Goal: Task Accomplishment & Management: Use online tool/utility

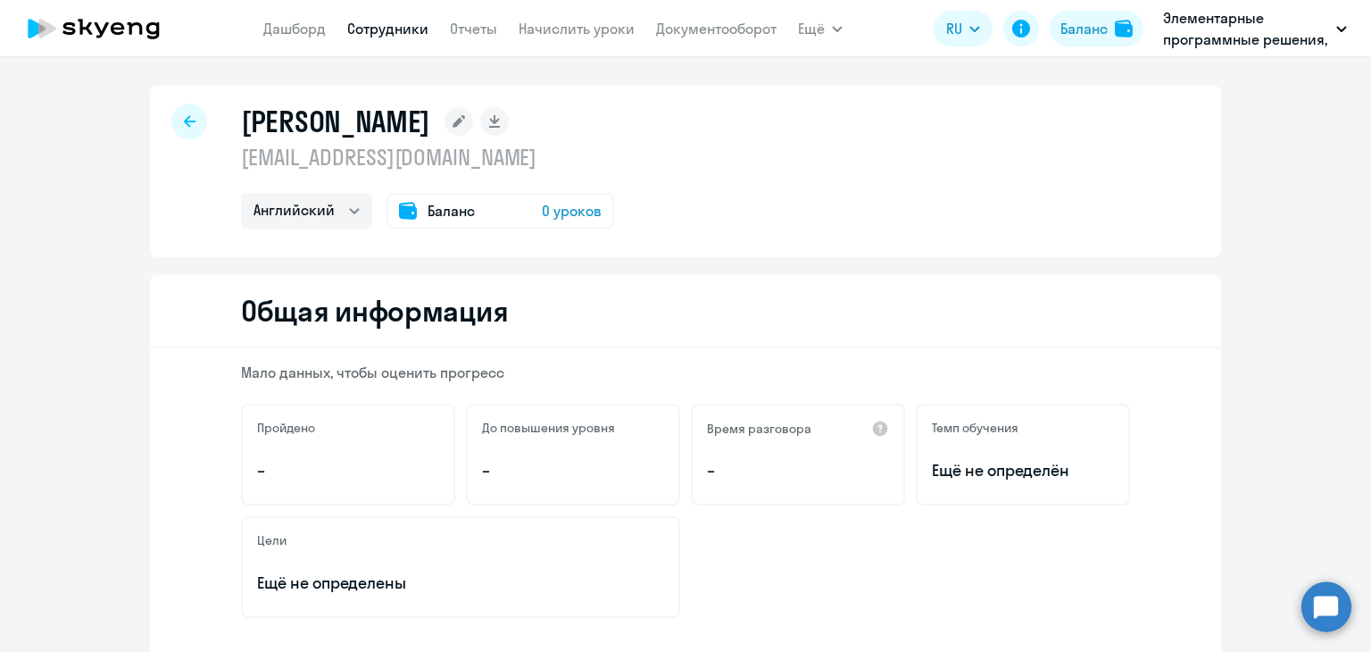
select select "english"
click at [473, 126] on rect at bounding box center [458, 121] width 29 height 29
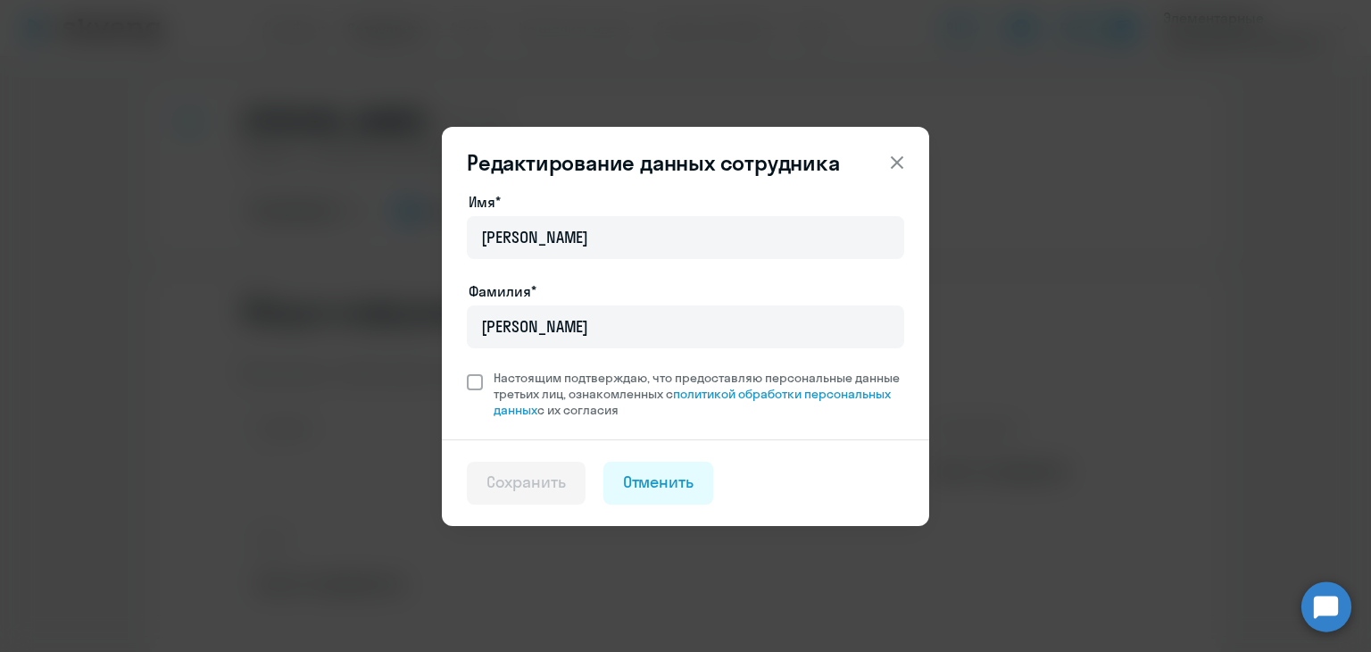
click at [478, 379] on span at bounding box center [475, 382] width 16 height 16
click at [467, 369] on input "Настоящим подтверждаю, что предоставляю персональные данные третьих лиц, ознако…" at bounding box center [466, 369] width 1 height 1
checkbox input "true"
click at [560, 489] on div "Сохранить" at bounding box center [525, 481] width 79 height 23
select select "english"
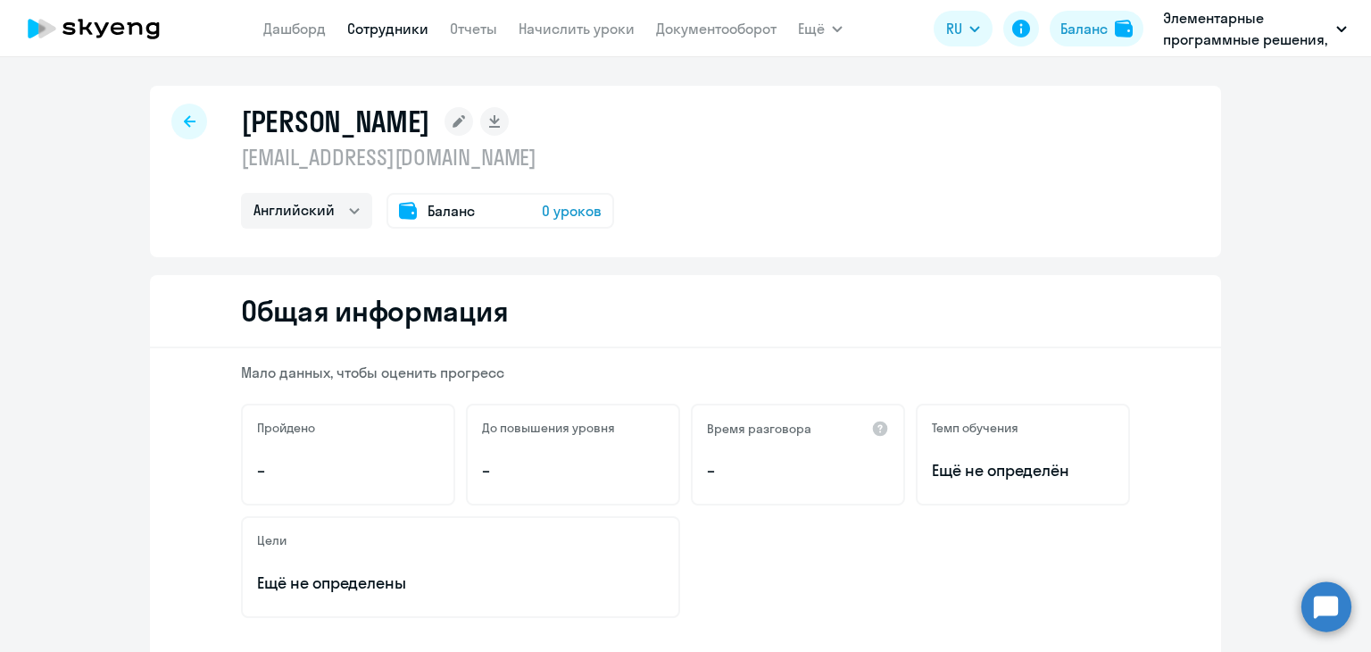
click at [568, 212] on span "0 уроков" at bounding box center [572, 210] width 60 height 21
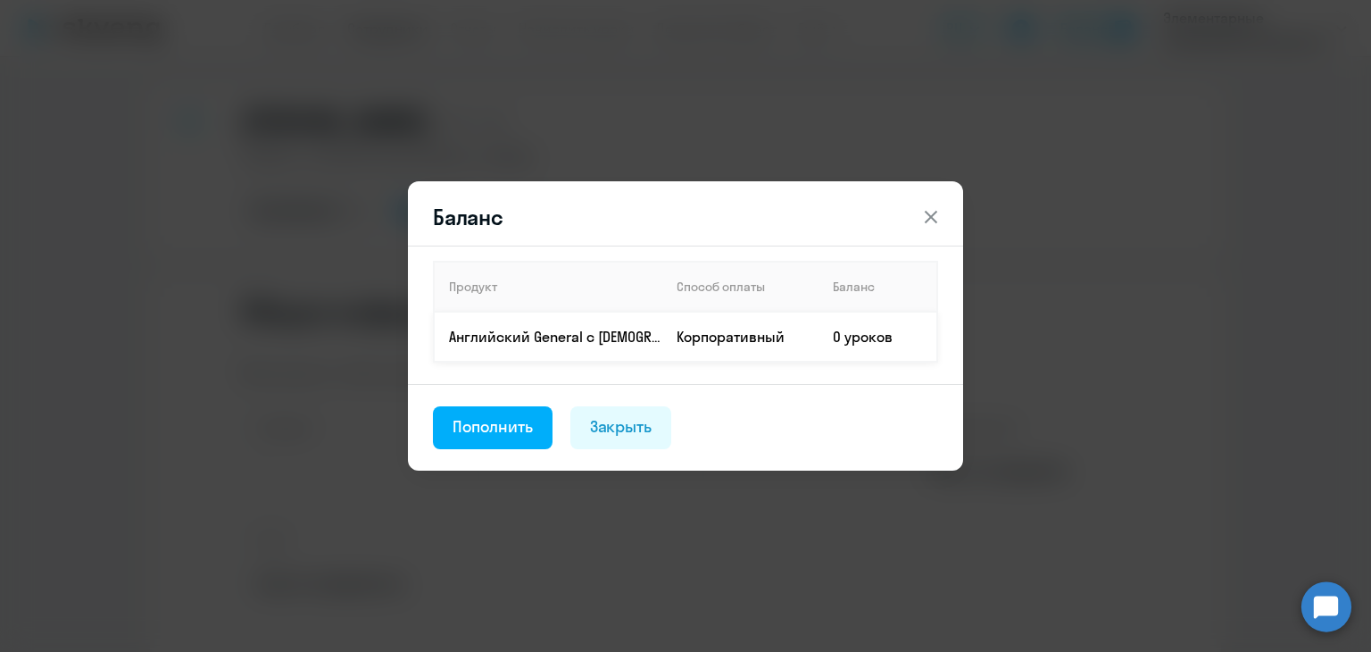
click at [851, 336] on td "0 уроков" at bounding box center [877, 336] width 119 height 50
click at [475, 435] on div "Пополнить" at bounding box center [492, 426] width 80 height 23
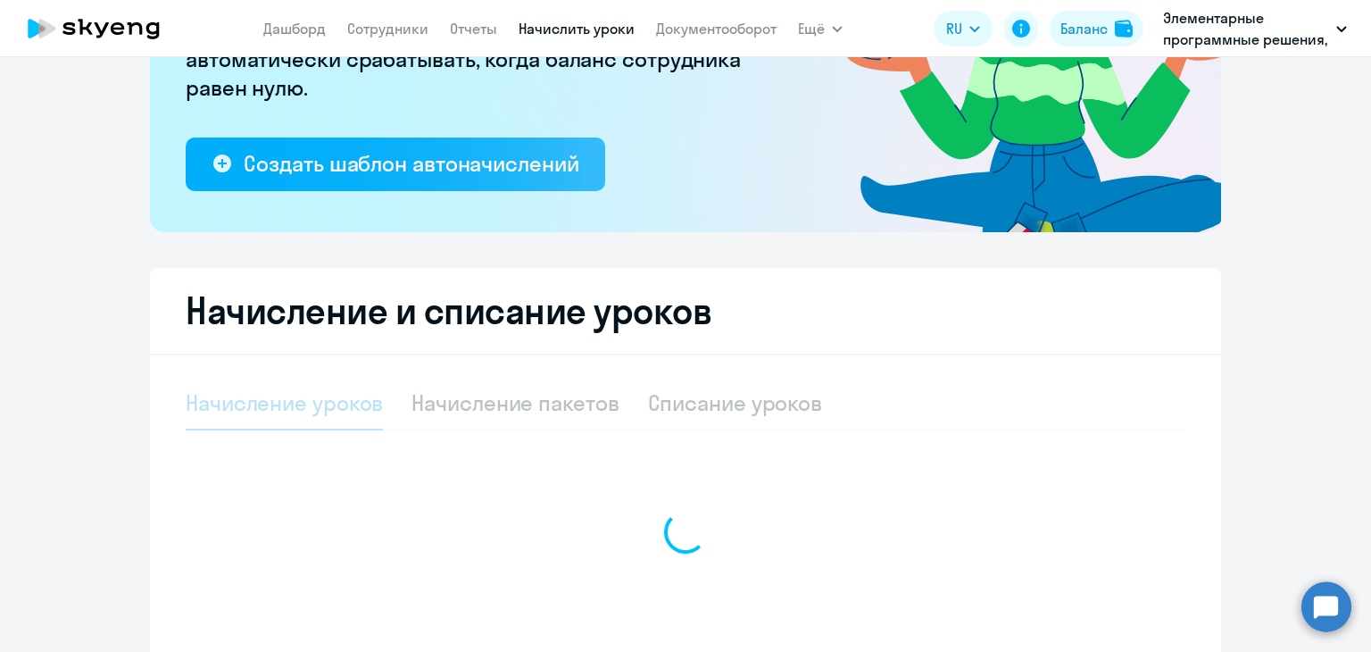
select select "10"
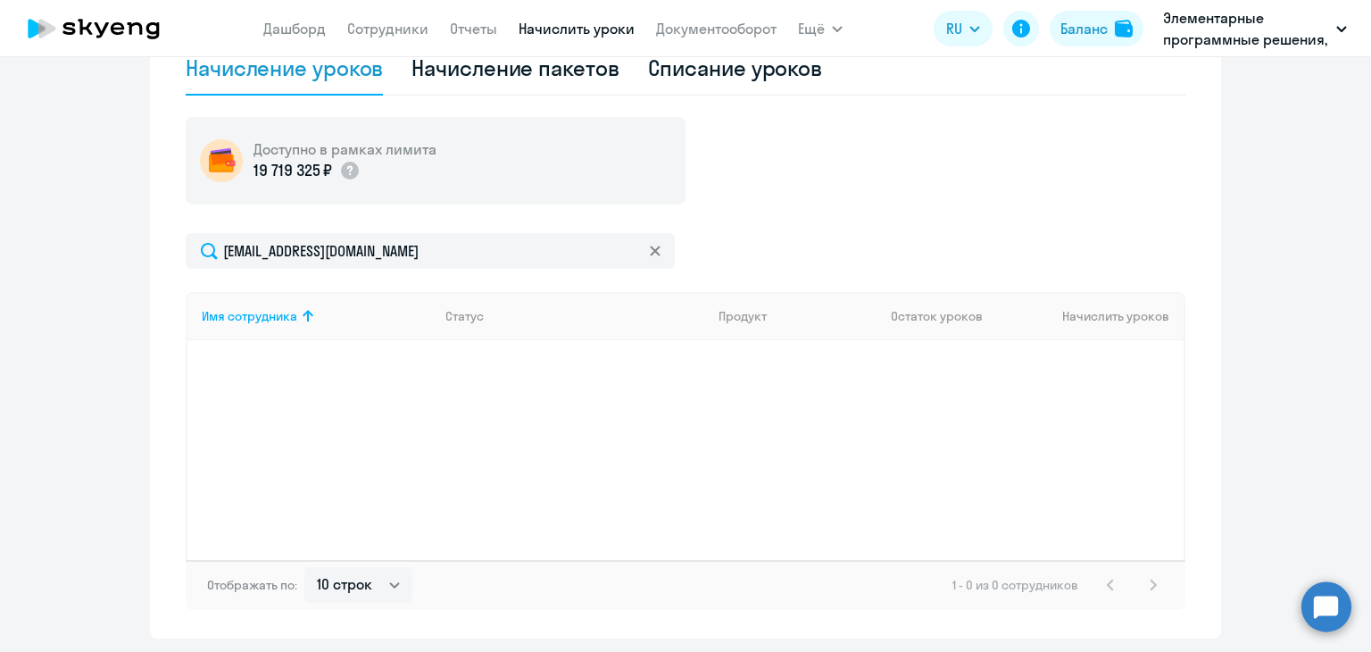
scroll to position [571, 0]
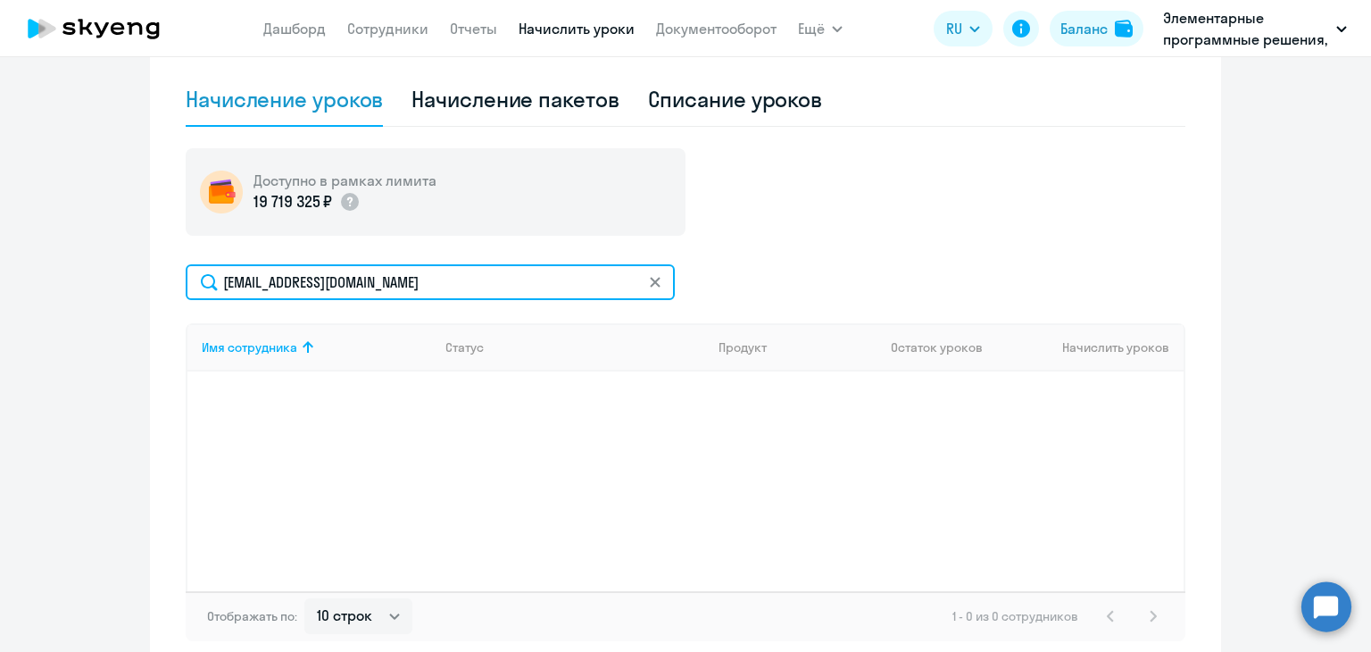
drag, startPoint x: 469, startPoint y: 286, endPoint x: 9, endPoint y: 273, distance: 459.8
click at [0, 273] on ng-component "Рекомендуем создать шаблон автоначислений Уроки больше не придётся начислять вр…" at bounding box center [685, 91] width 1371 height 1157
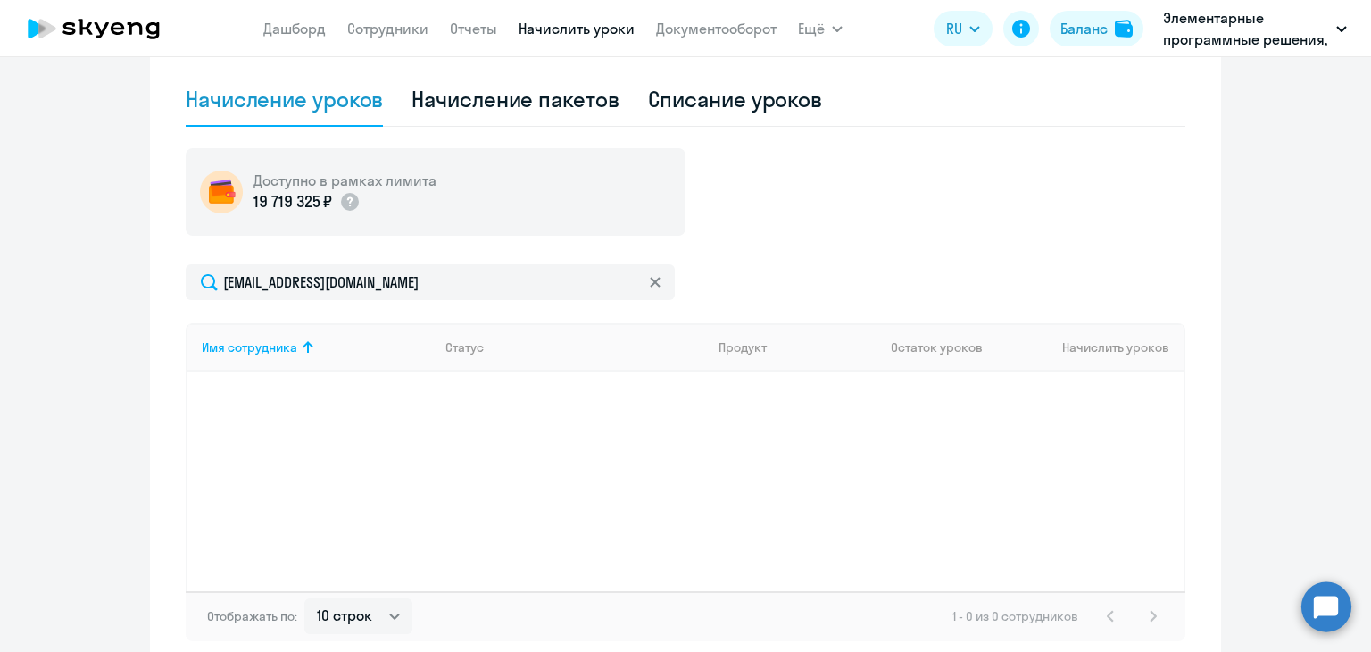
click at [1306, 603] on circle at bounding box center [1326, 606] width 50 height 50
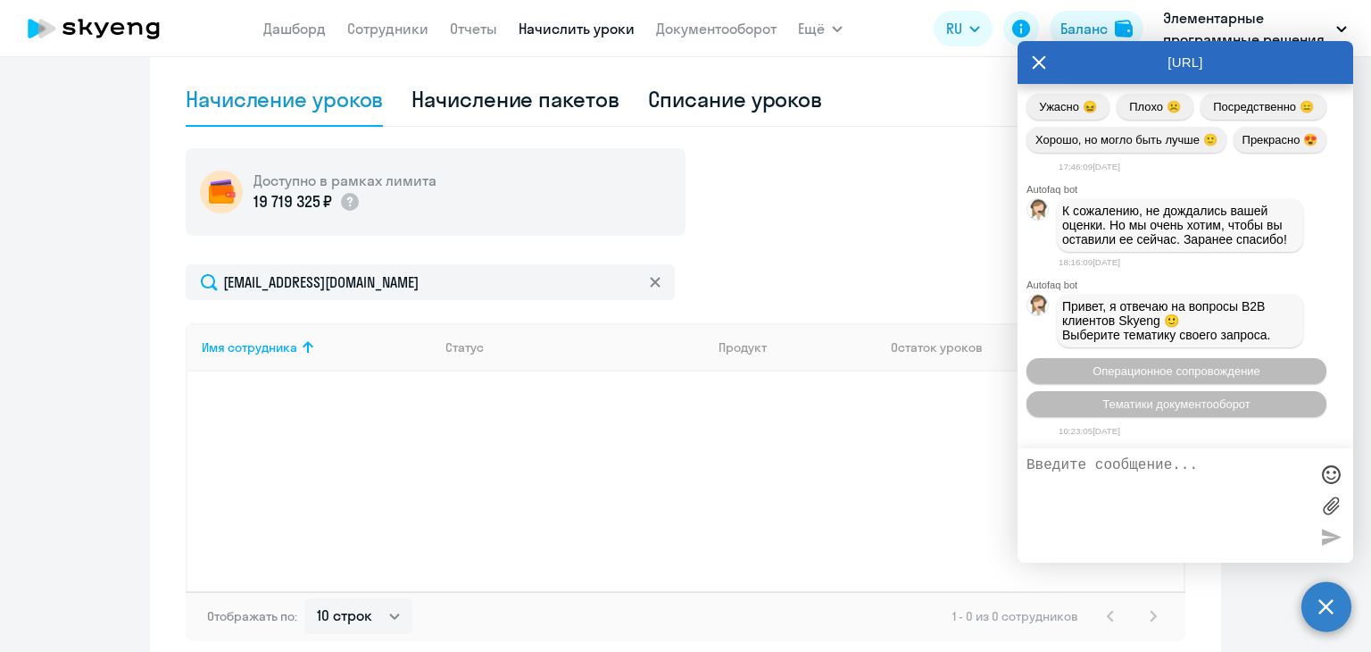
scroll to position [7431, 0]
paste textarea "[EMAIL_ADDRESS][DOMAIN_NAME]"
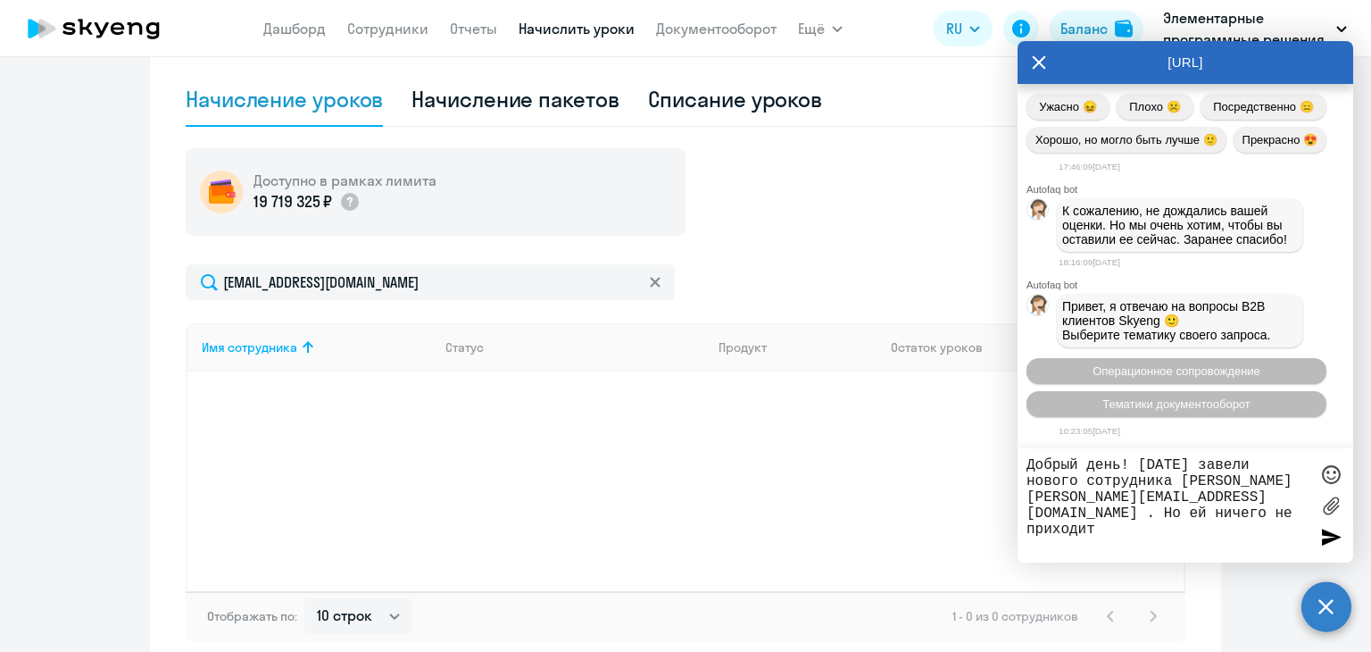
type textarea "Добрый день! [DATE] завели нового сотрудника [PERSON_NAME] [PERSON_NAME][EMAIL_…"
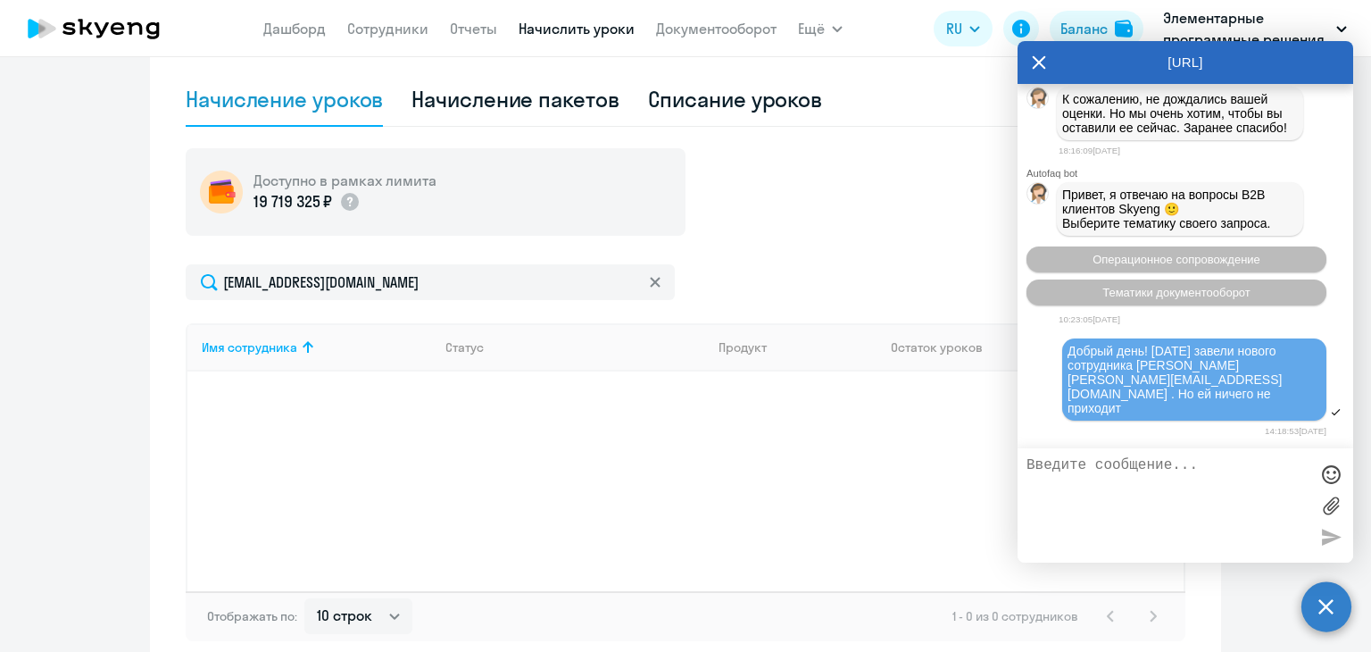
scroll to position [7672, 0]
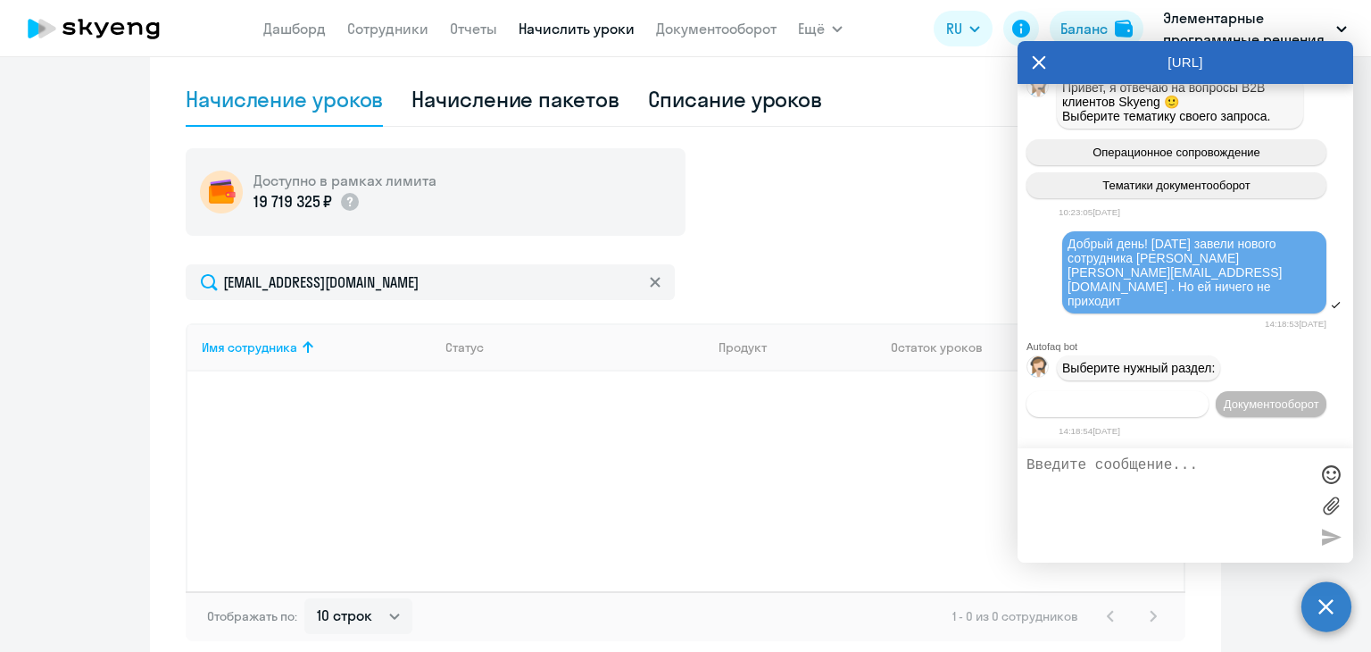
click at [1110, 397] on span "Операционное сопровождение" at bounding box center [1117, 403] width 168 height 13
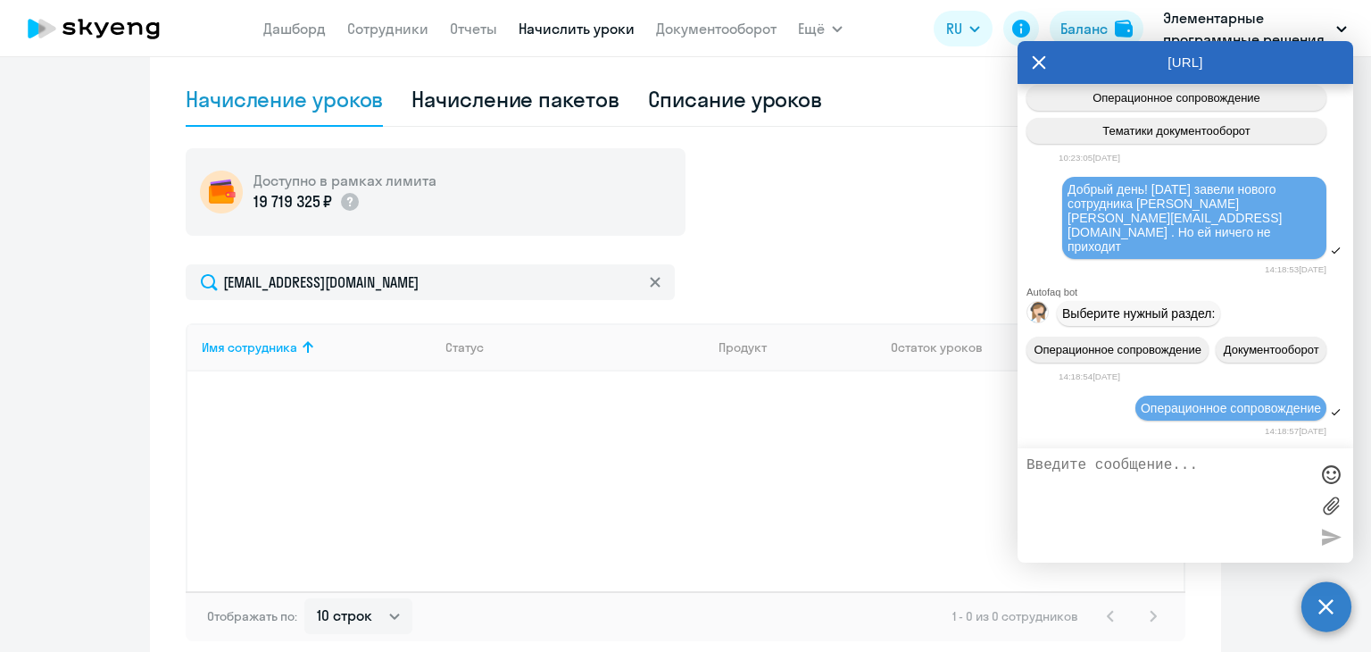
scroll to position [7836, 0]
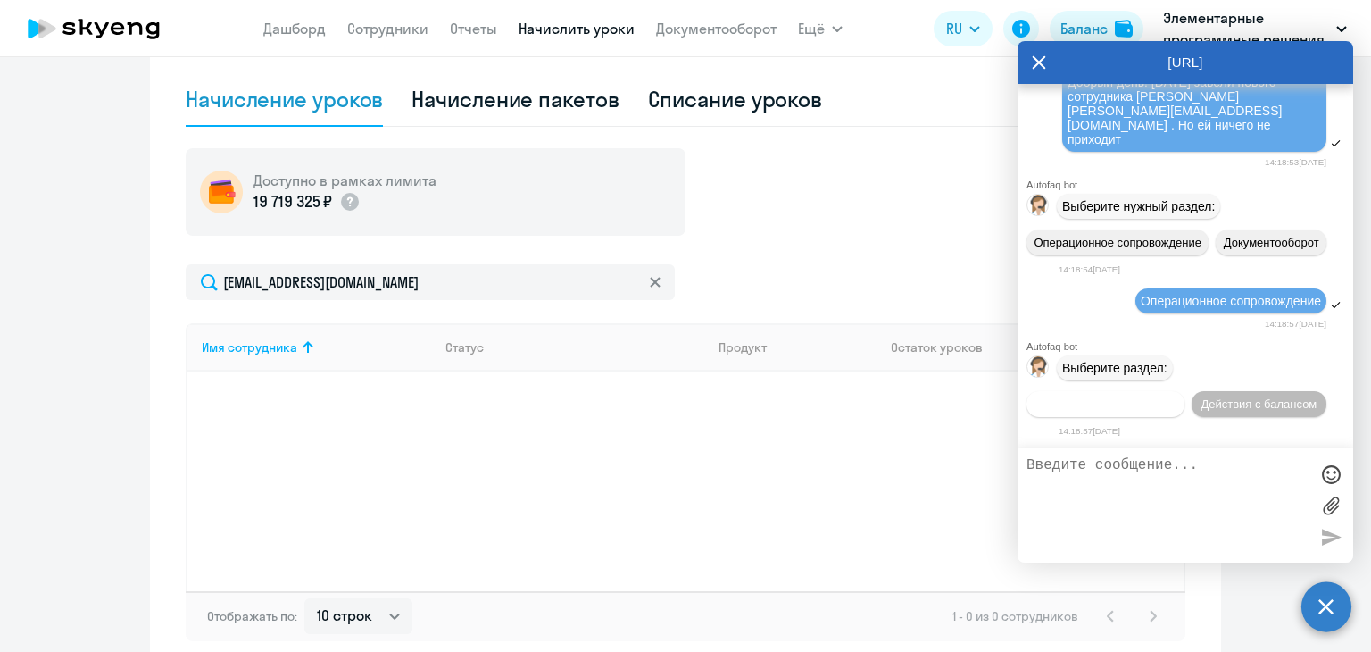
click at [1157, 394] on button "Действия по сотрудникам" at bounding box center [1105, 404] width 158 height 26
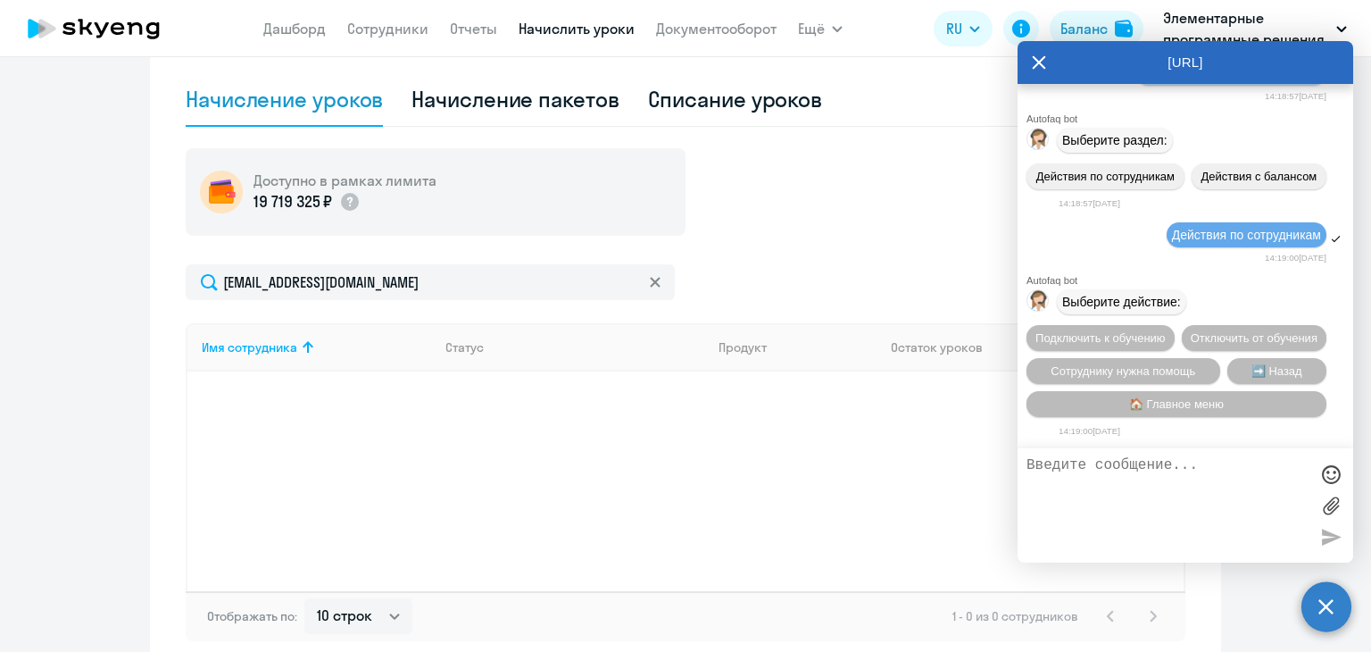
scroll to position [8103, 0]
click at [1158, 325] on button "Подключить к обучению" at bounding box center [1100, 338] width 148 height 26
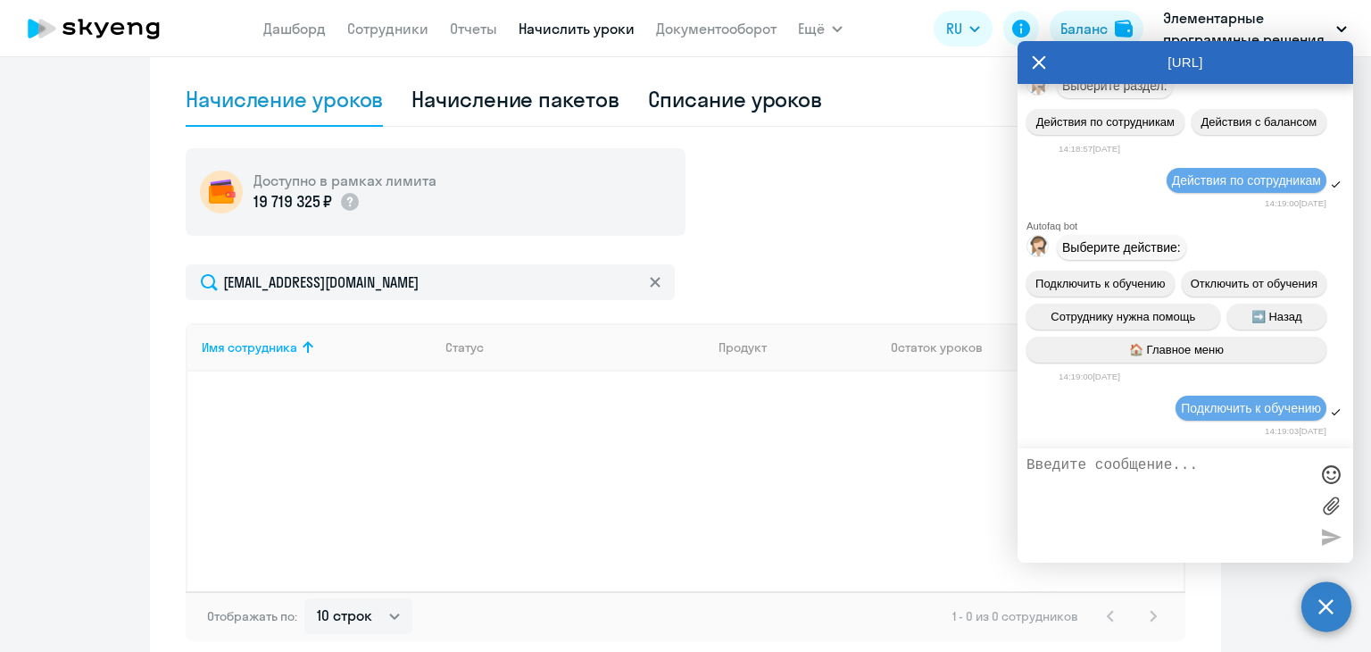
scroll to position [8335, 0]
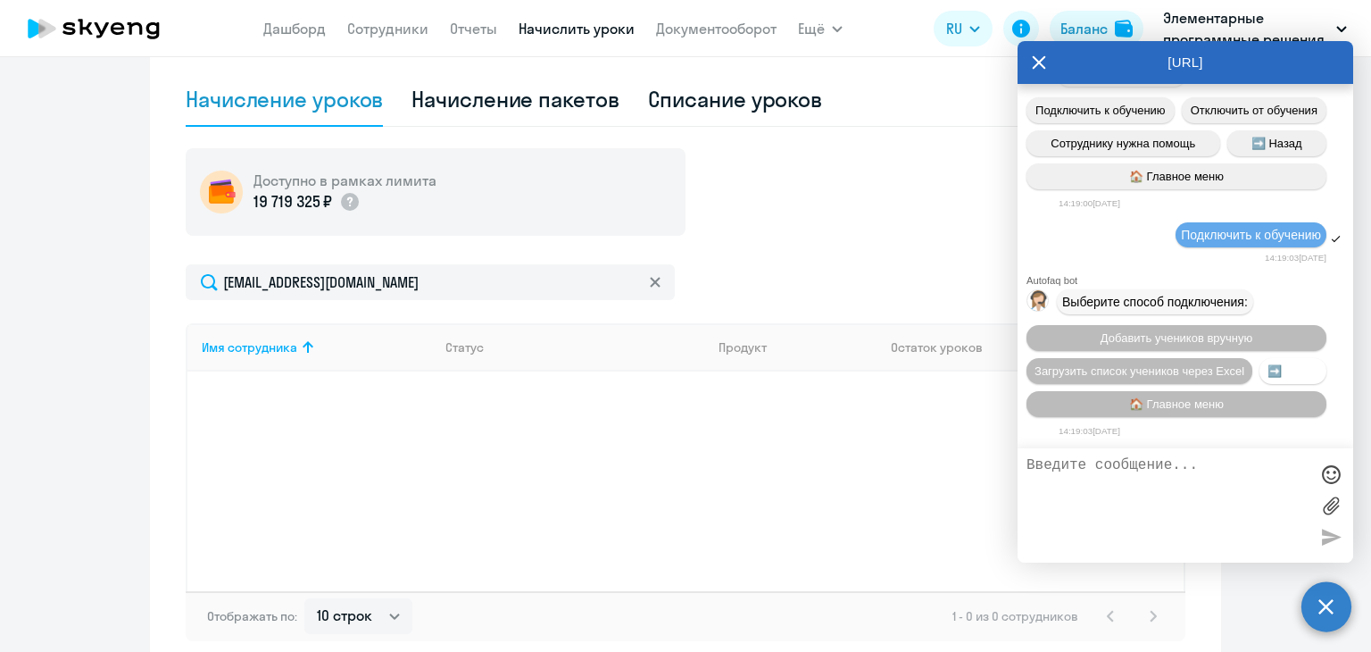
click at [1267, 378] on span "➡️ Назад" at bounding box center [1292, 370] width 51 height 13
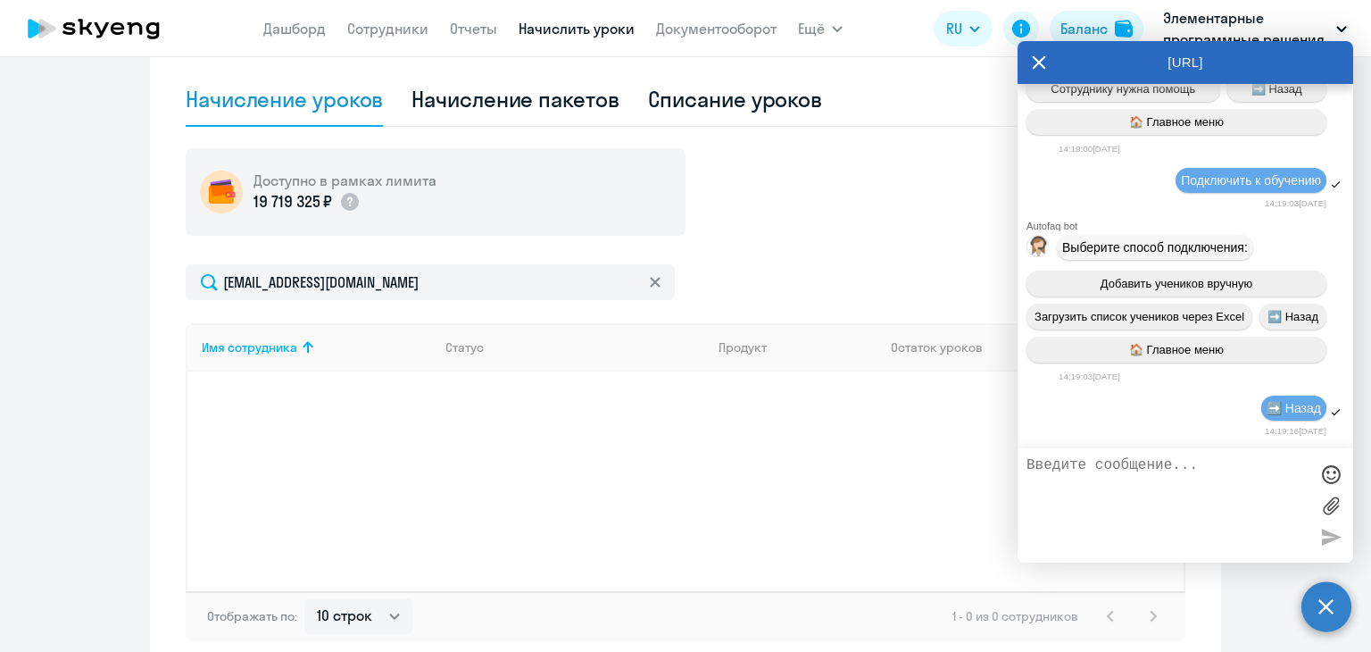
scroll to position [8604, 0]
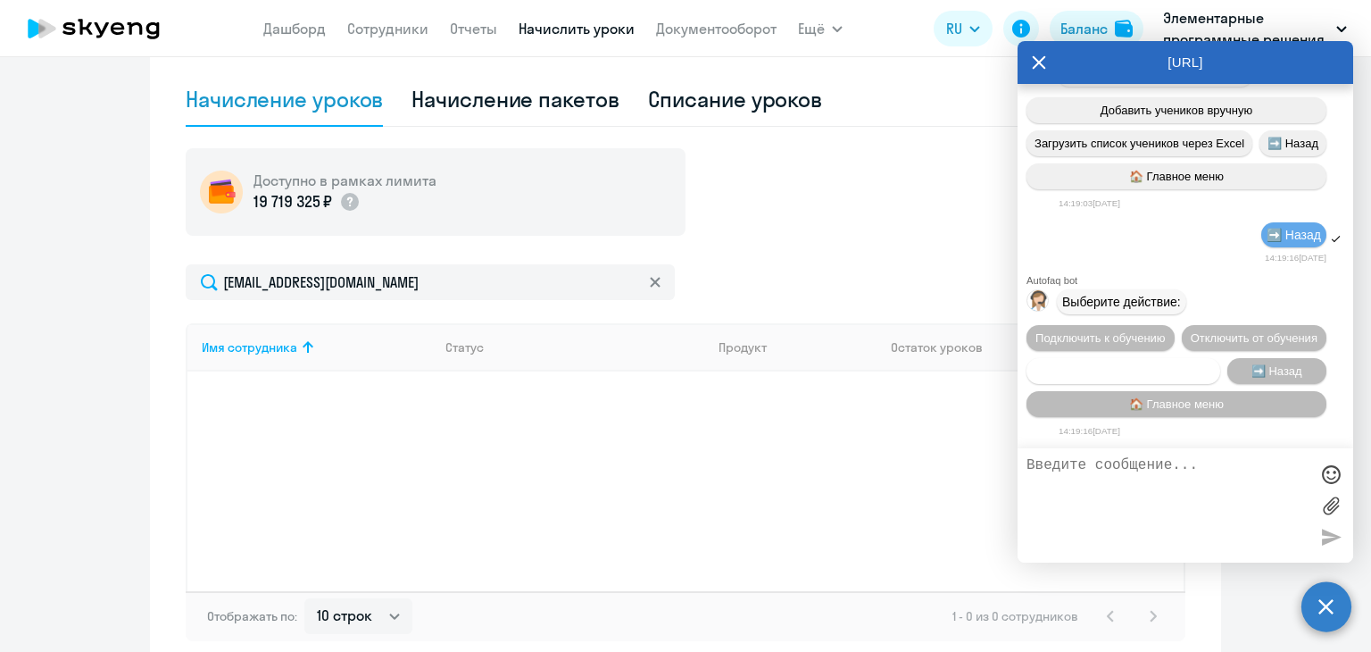
click at [1101, 358] on button "Сотруднику нужна помощь" at bounding box center [1123, 371] width 194 height 26
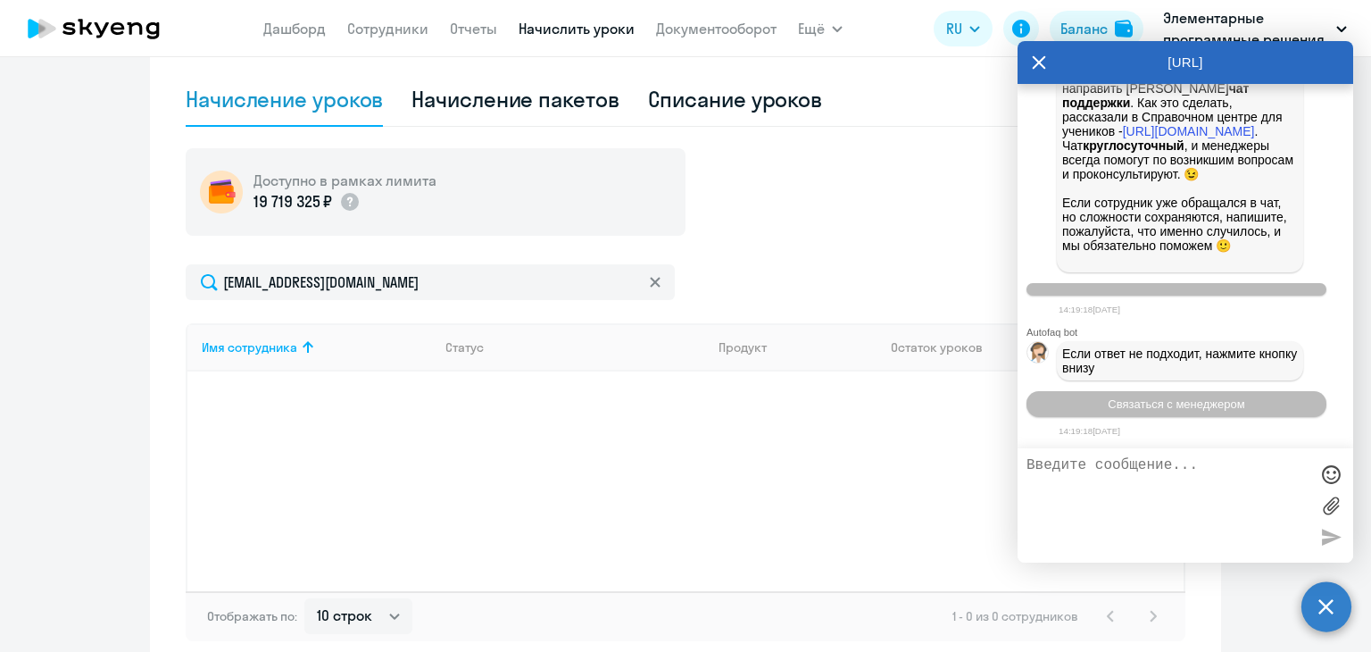
scroll to position [9242, 0]
click at [1206, 404] on span "Связаться с менеджером" at bounding box center [1176, 403] width 137 height 13
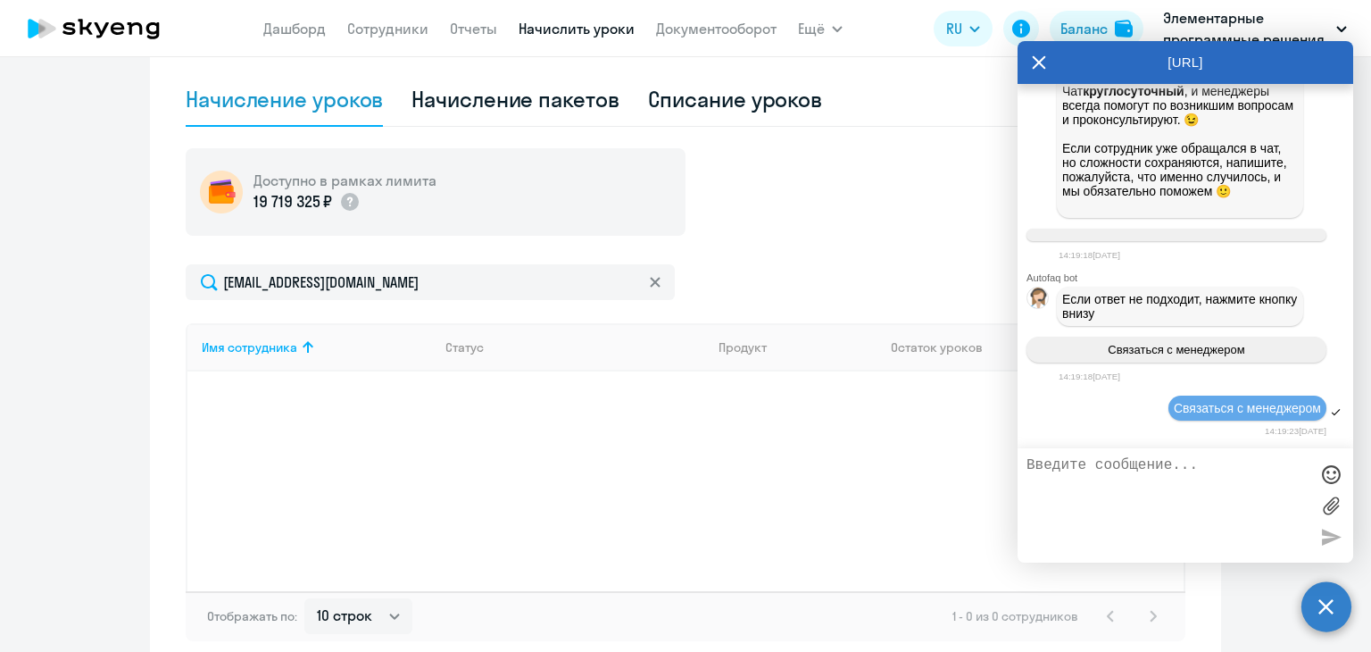
click at [1142, 466] on textarea at bounding box center [1167, 505] width 282 height 96
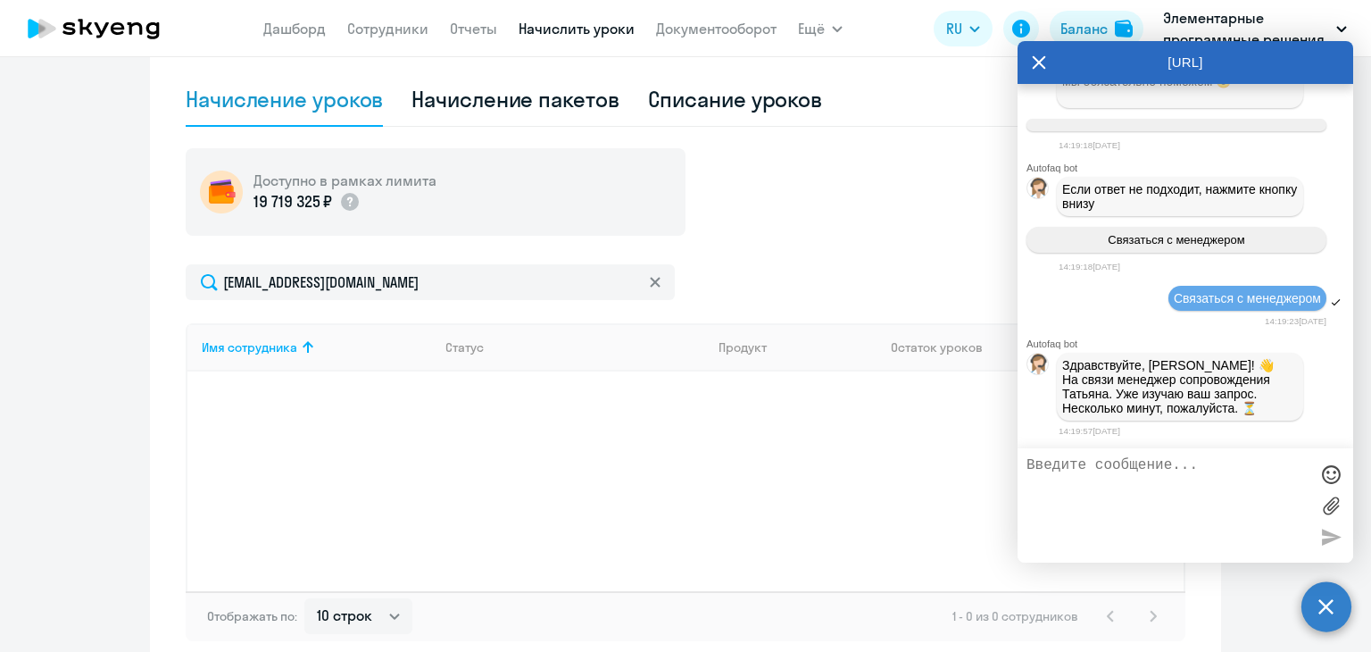
scroll to position [9414, 0]
click at [652, 279] on icon at bounding box center [655, 282] width 11 height 11
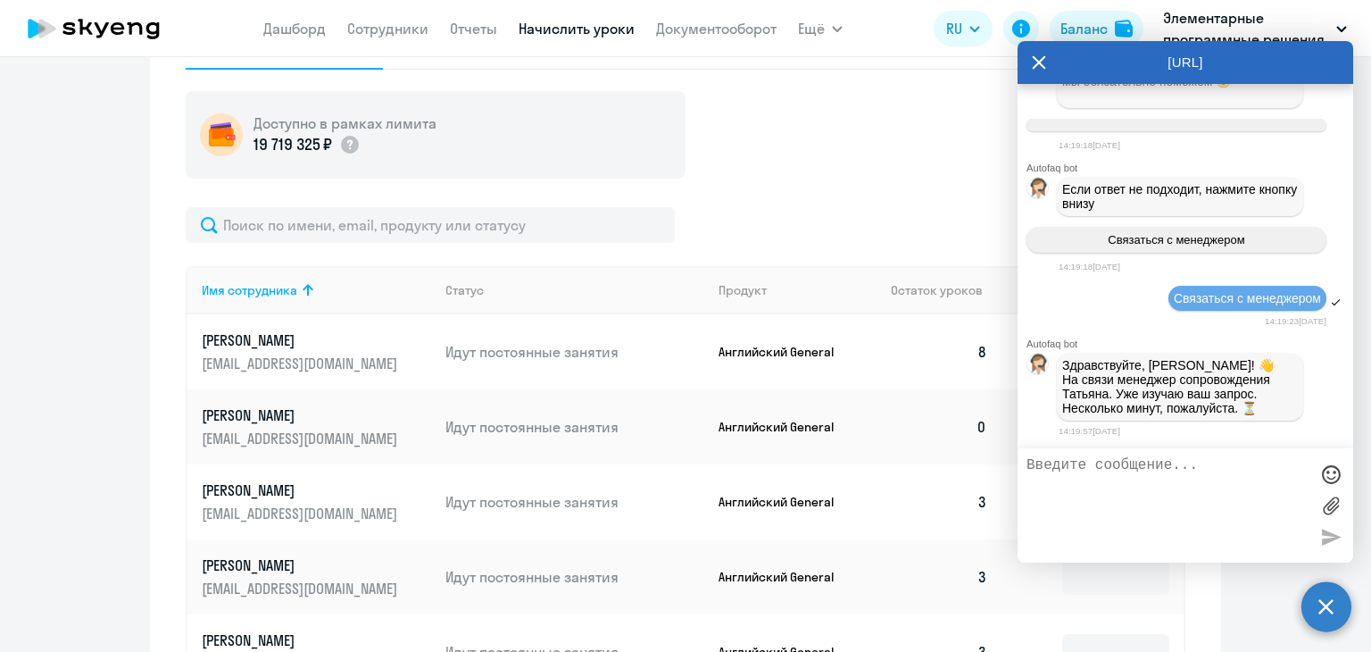
scroll to position [566, 0]
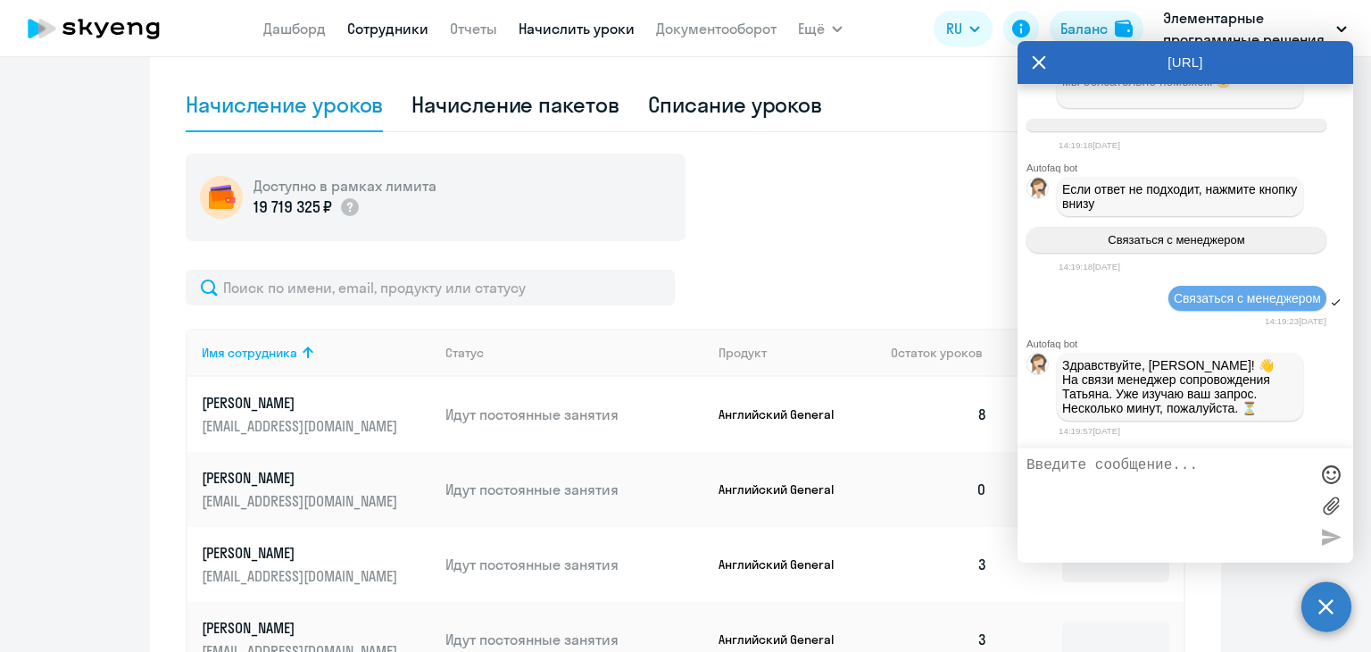
click at [386, 27] on link "Сотрудники" at bounding box center [387, 29] width 81 height 18
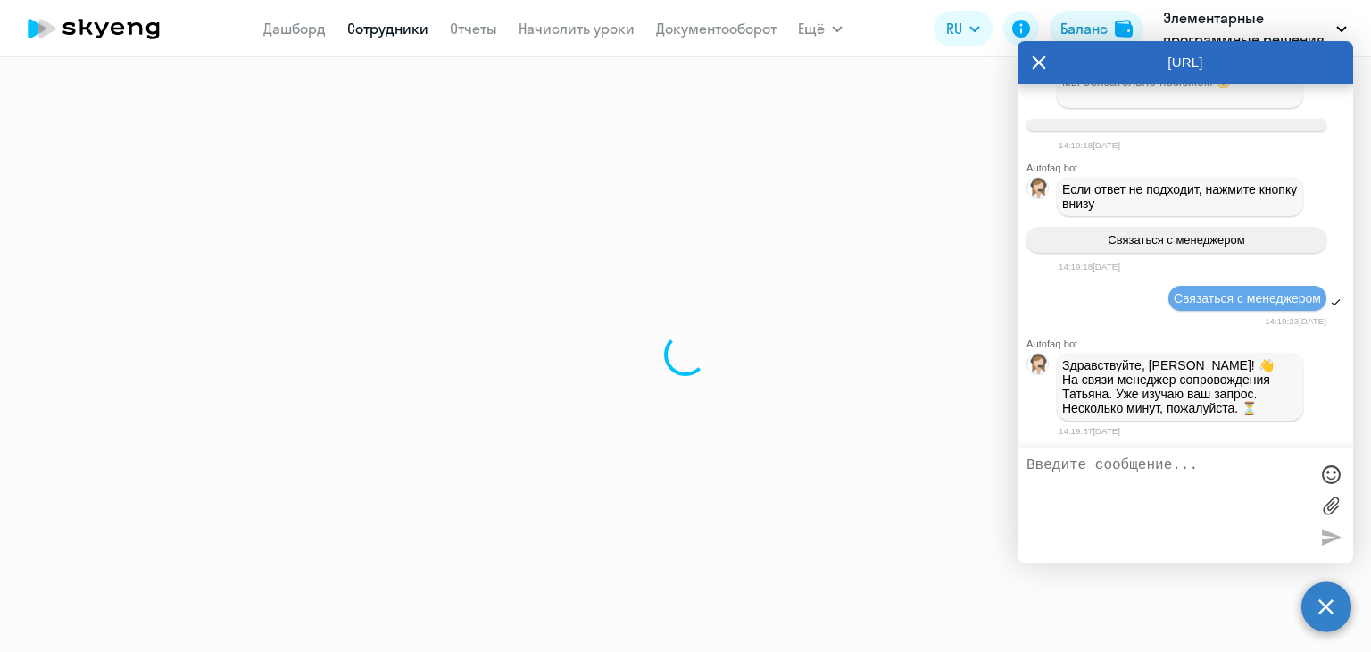
select select "30"
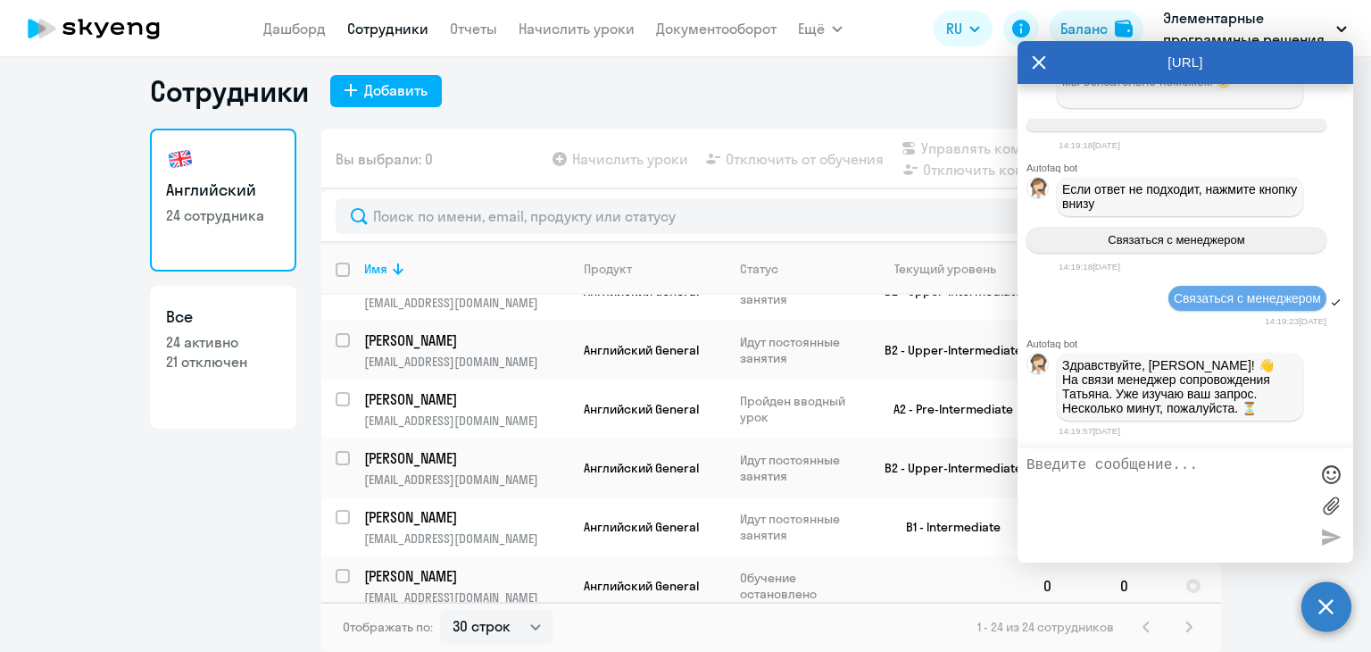
scroll to position [446, 0]
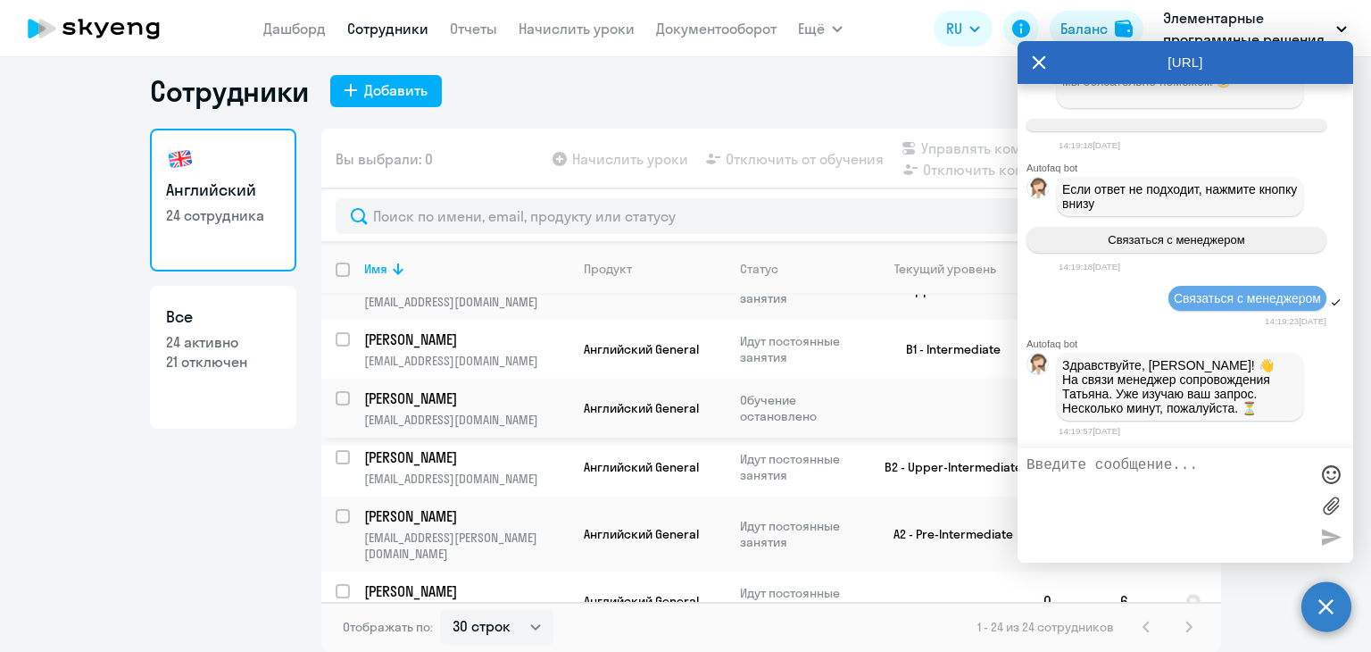
click at [851, 398] on p "Обучение остановлено" at bounding box center [801, 408] width 122 height 32
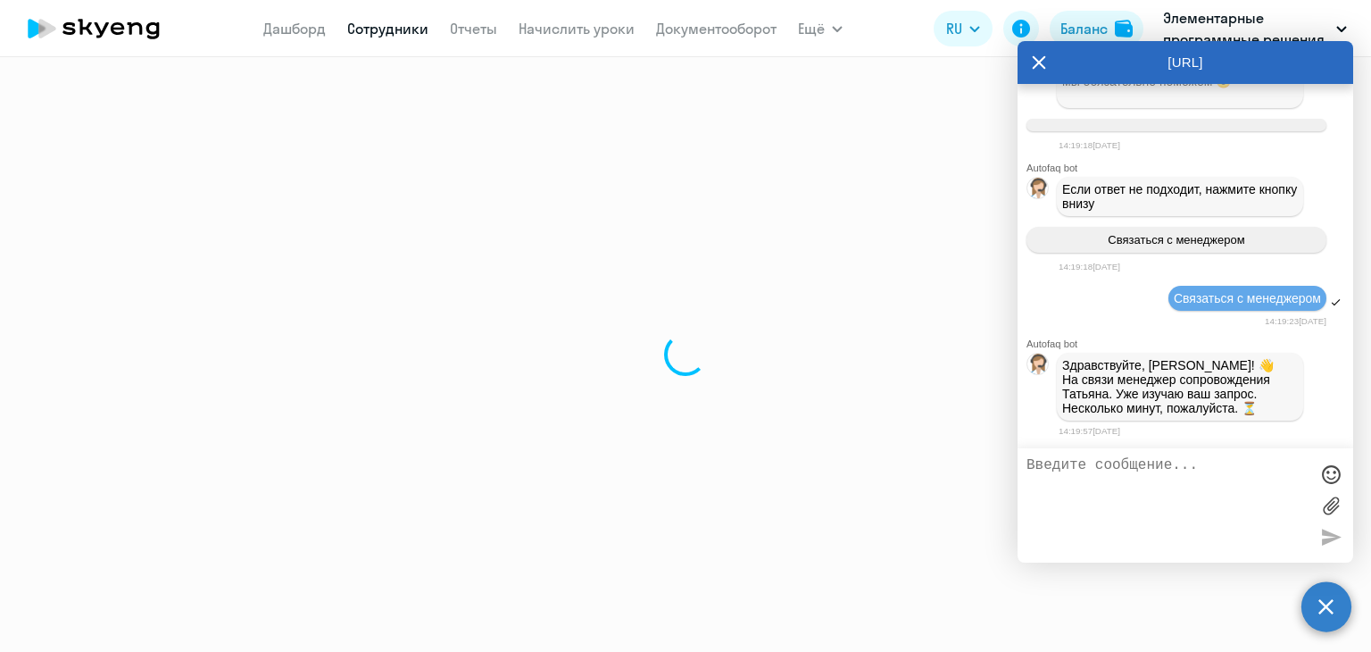
select select "english"
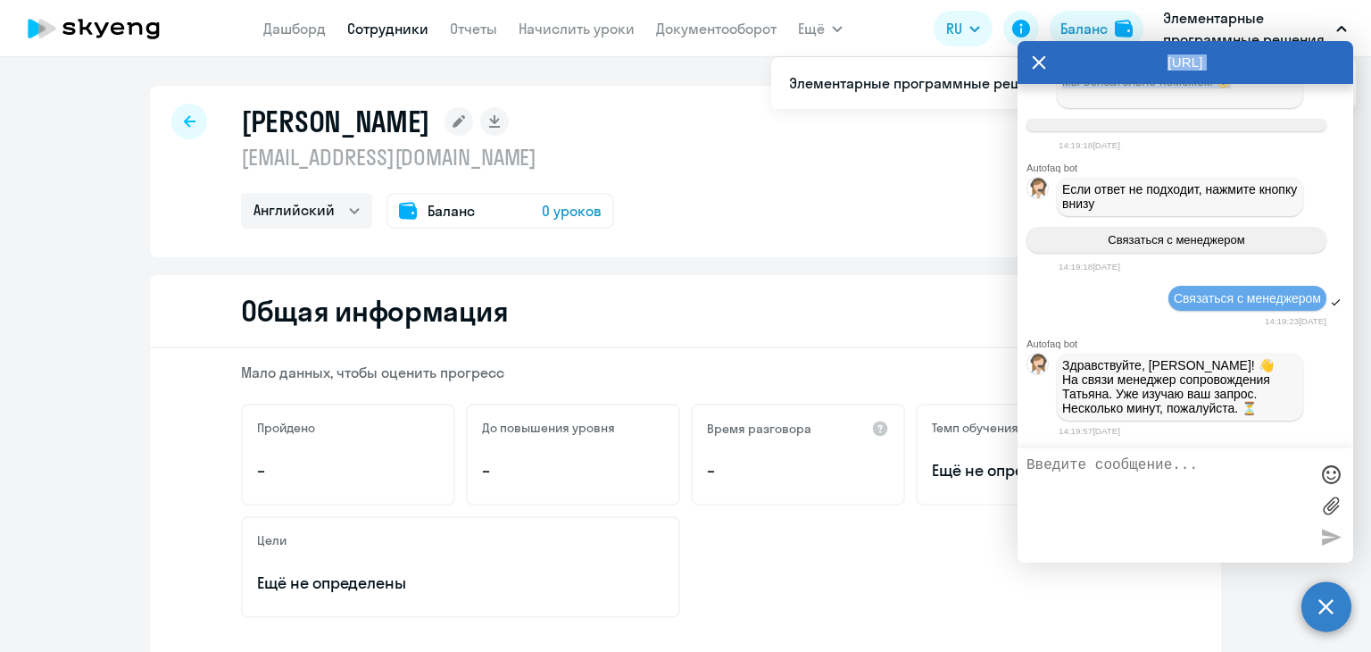
scroll to position [9389, 0]
drag, startPoint x: 1250, startPoint y: 50, endPoint x: 1131, endPoint y: 102, distance: 130.3
click at [1131, 102] on div "[URL] Autofaq bot Привет, я отвечаю на вопросы B2B клиентов Skyeng 🙂 Выберите т…" at bounding box center [1185, 301] width 336 height 521
click at [1238, 260] on div "Связаться с менеджером" at bounding box center [1185, 240] width 336 height 40
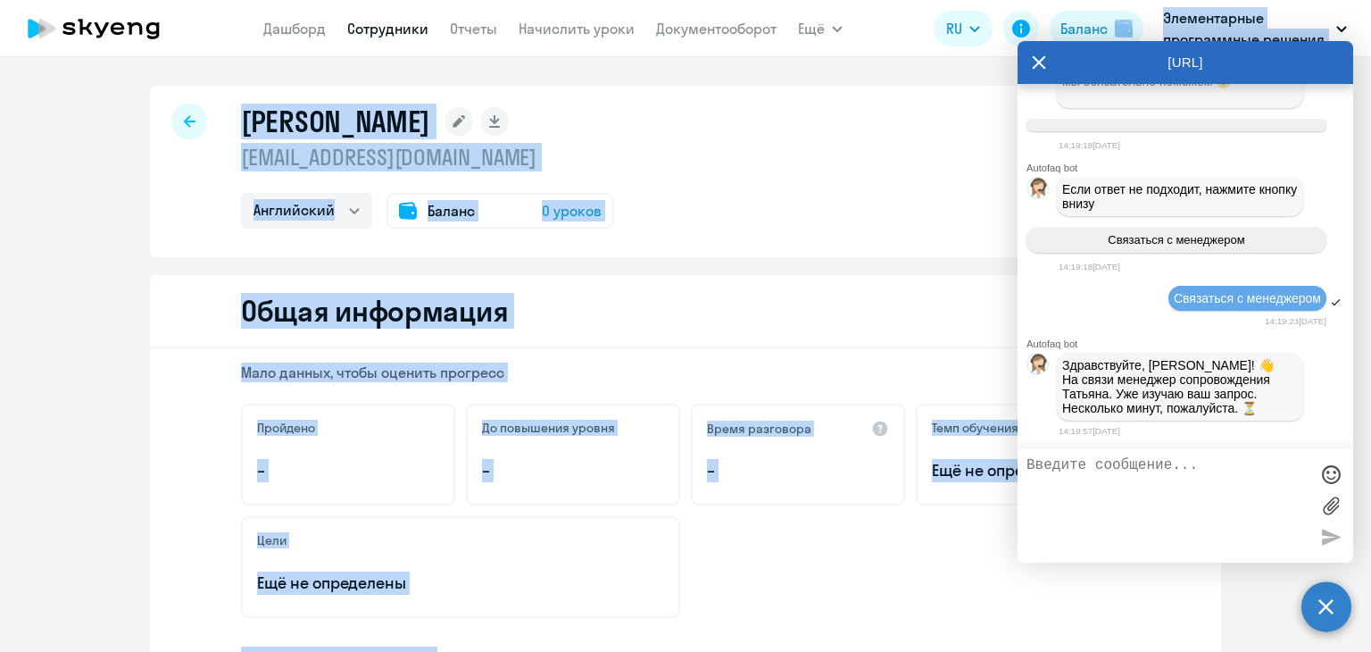
scroll to position [8126, 0]
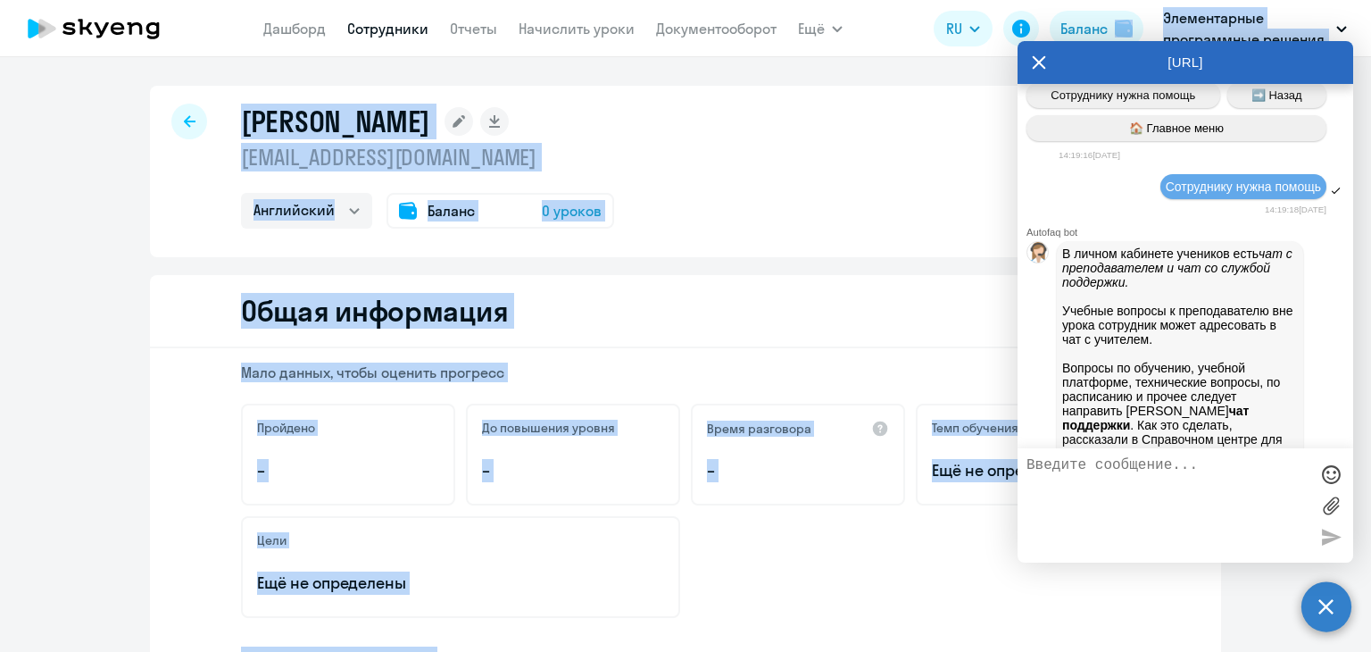
drag, startPoint x: 1089, startPoint y: 90, endPoint x: 1143, endPoint y: 16, distance: 91.9
click at [1143, 16] on body "[PERSON_NAME] Отчеты Начислить уроки Документооборот Ещё Дашборд Сотрудники Отч…" at bounding box center [685, 326] width 1371 height 652
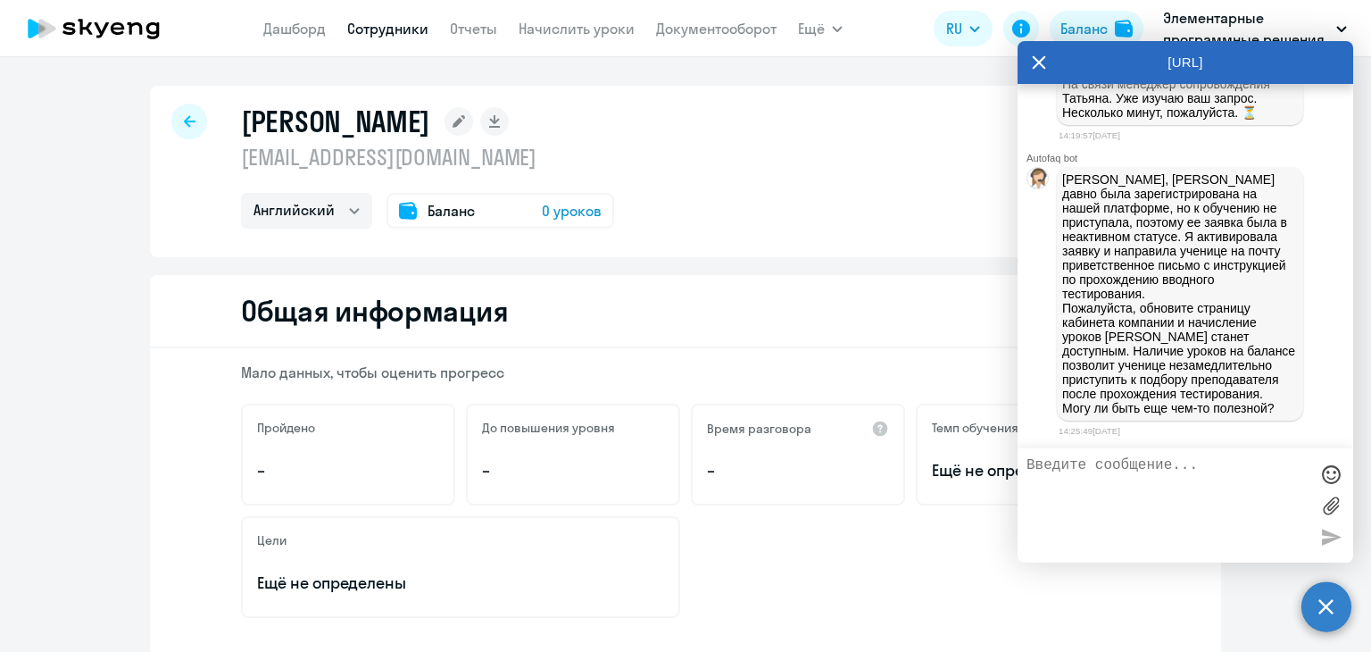
scroll to position [9723, 0]
click at [1118, 466] on textarea at bounding box center [1167, 505] width 282 height 96
type textarea "Спасибо большое!"
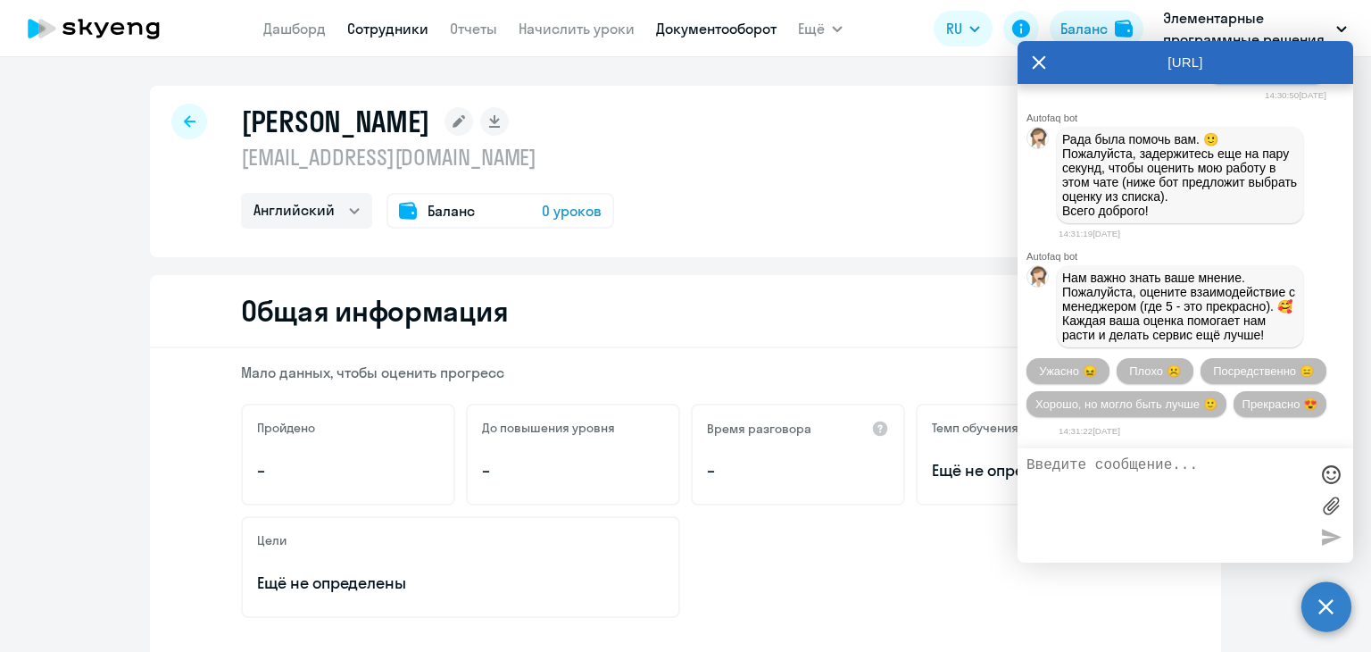
scroll to position [10197, 0]
click at [579, 35] on link "Начислить уроки" at bounding box center [577, 29] width 116 height 18
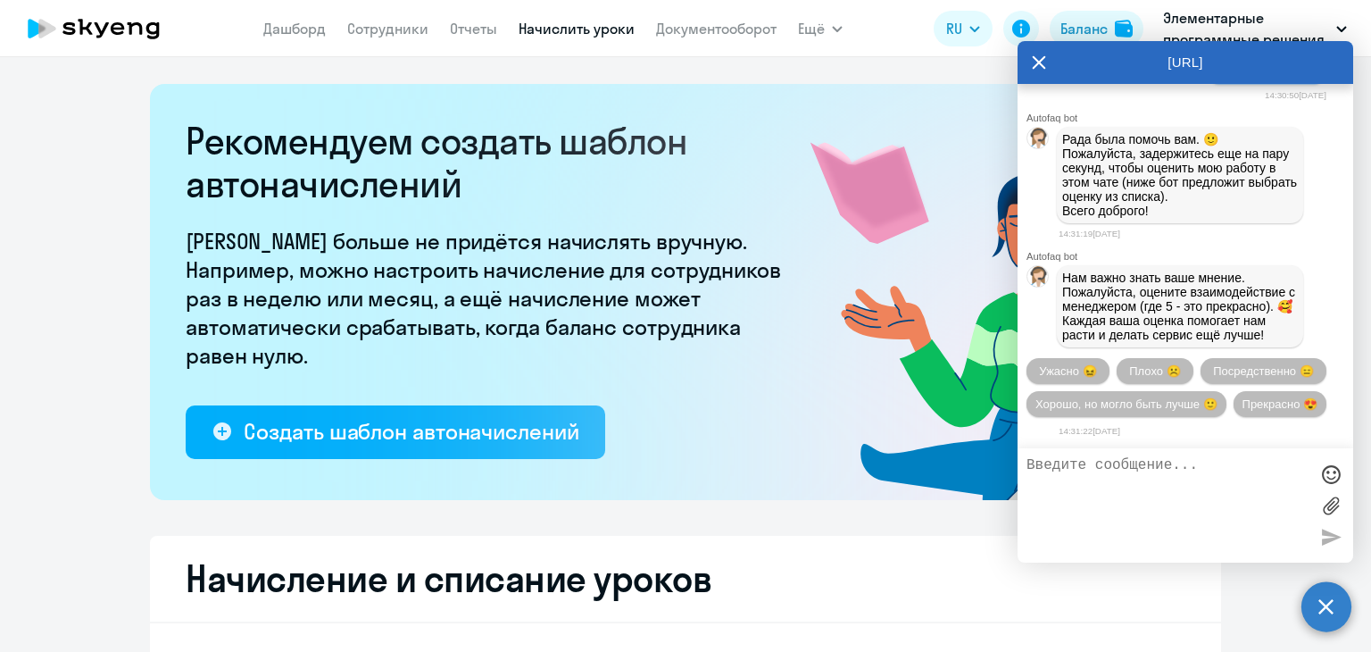
select select "10"
click at [1242, 397] on span "Прекрасно 😍" at bounding box center [1279, 403] width 75 height 13
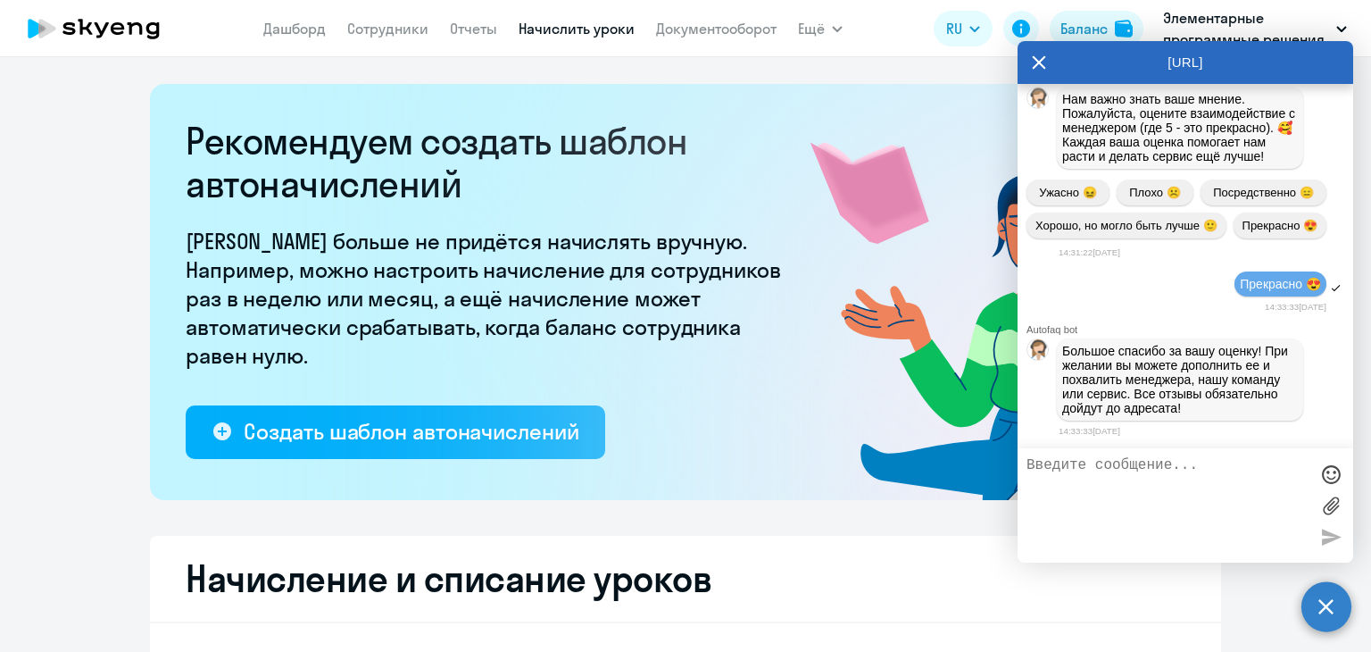
scroll to position [10114, 0]
click at [1038, 70] on icon at bounding box center [1039, 62] width 14 height 43
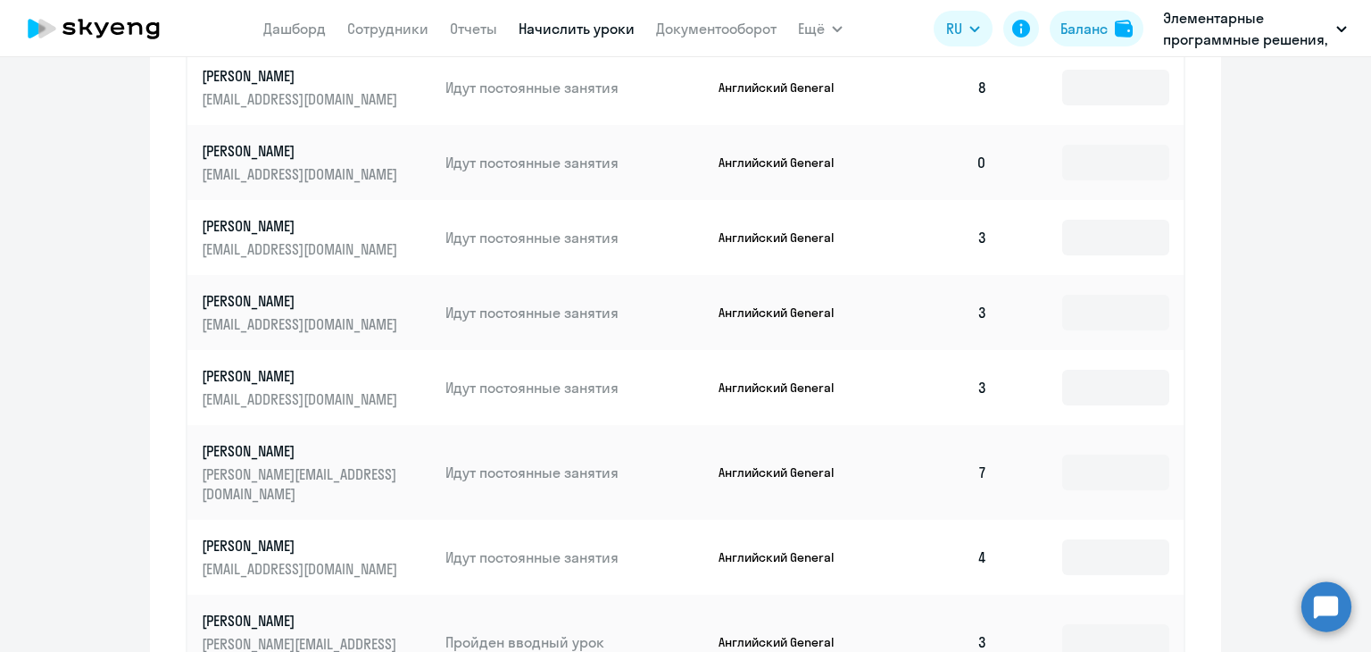
scroll to position [1191, 0]
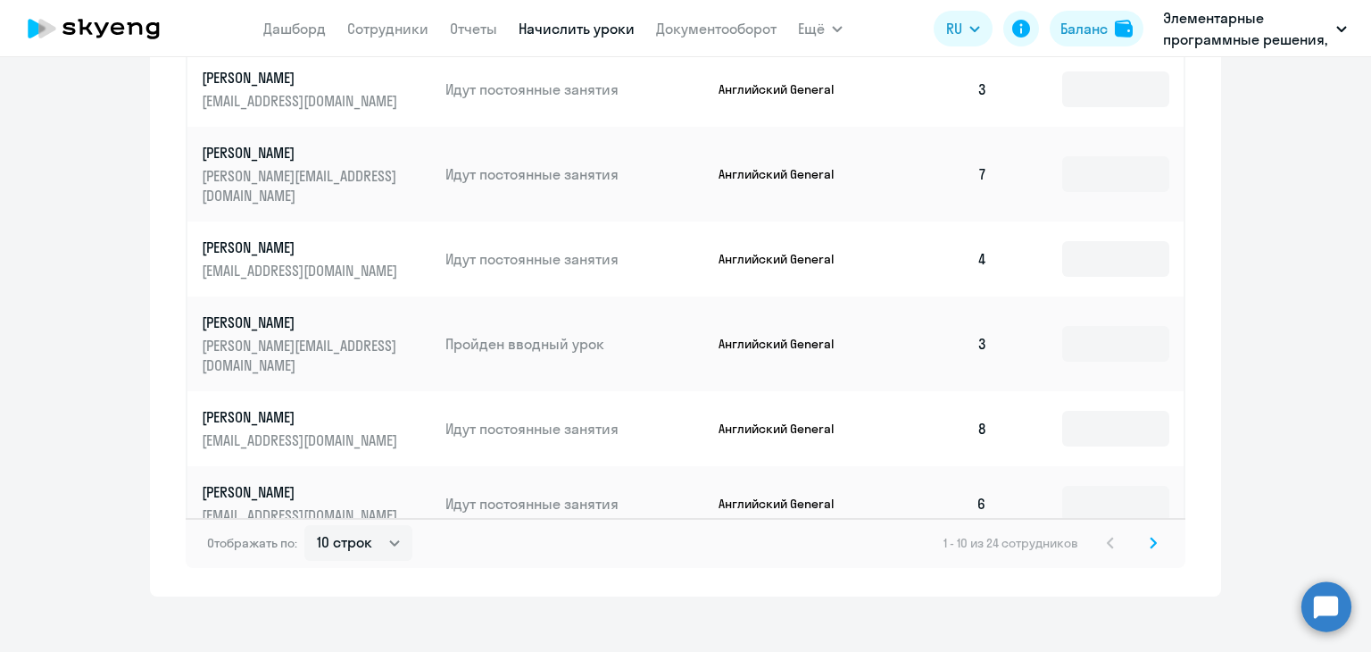
click at [1150, 536] on icon at bounding box center [1153, 542] width 7 height 12
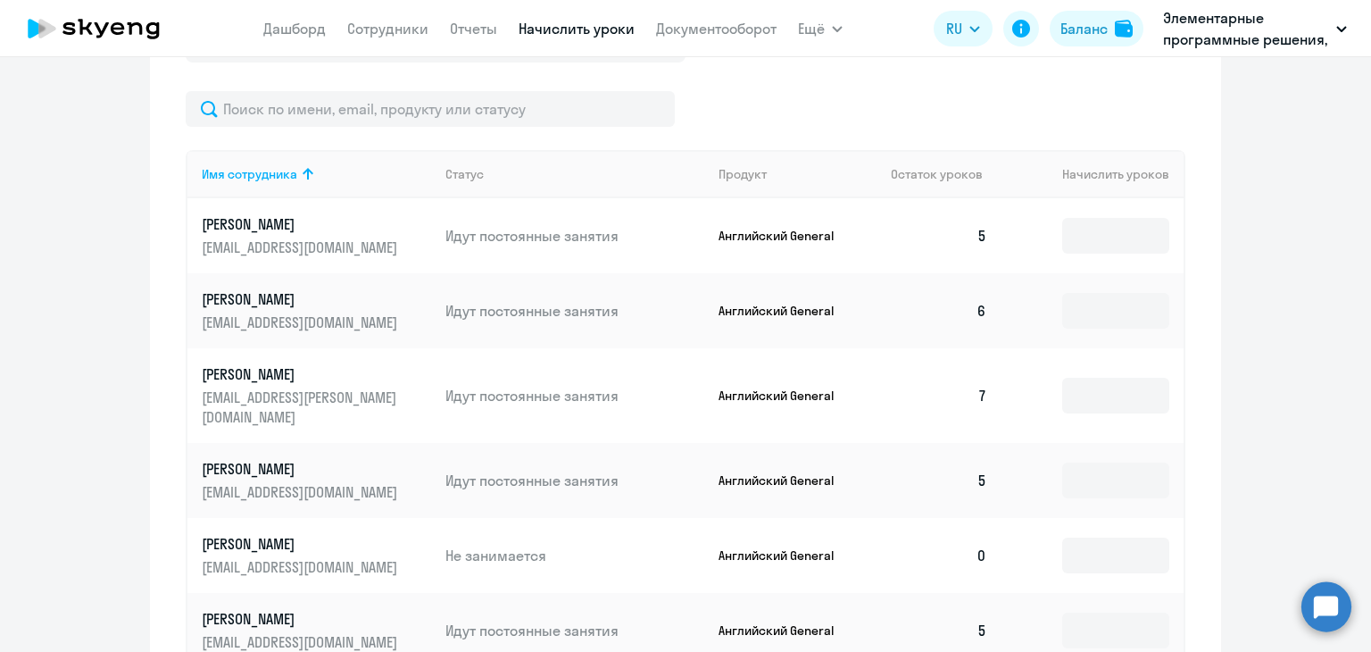
scroll to position [1012, 0]
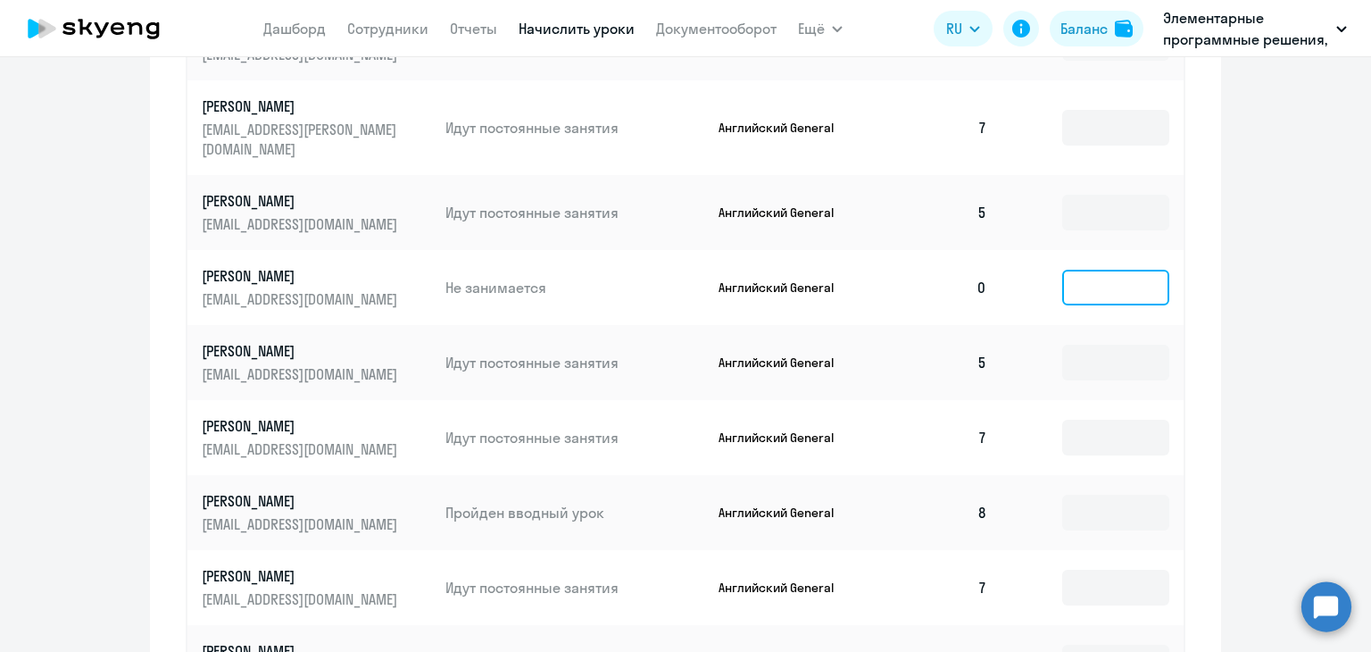
click at [1082, 270] on input at bounding box center [1115, 288] width 107 height 36
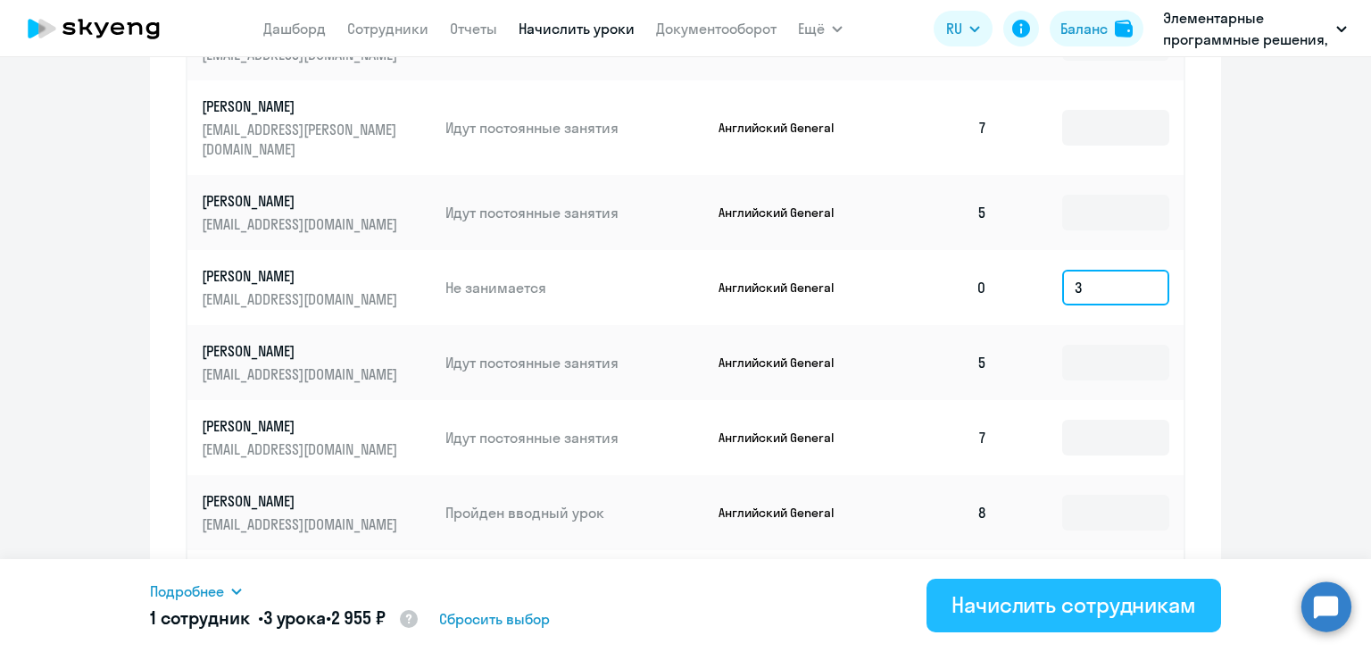
type input "3"
click at [991, 584] on button "Начислить сотрудникам" at bounding box center [1073, 605] width 295 height 54
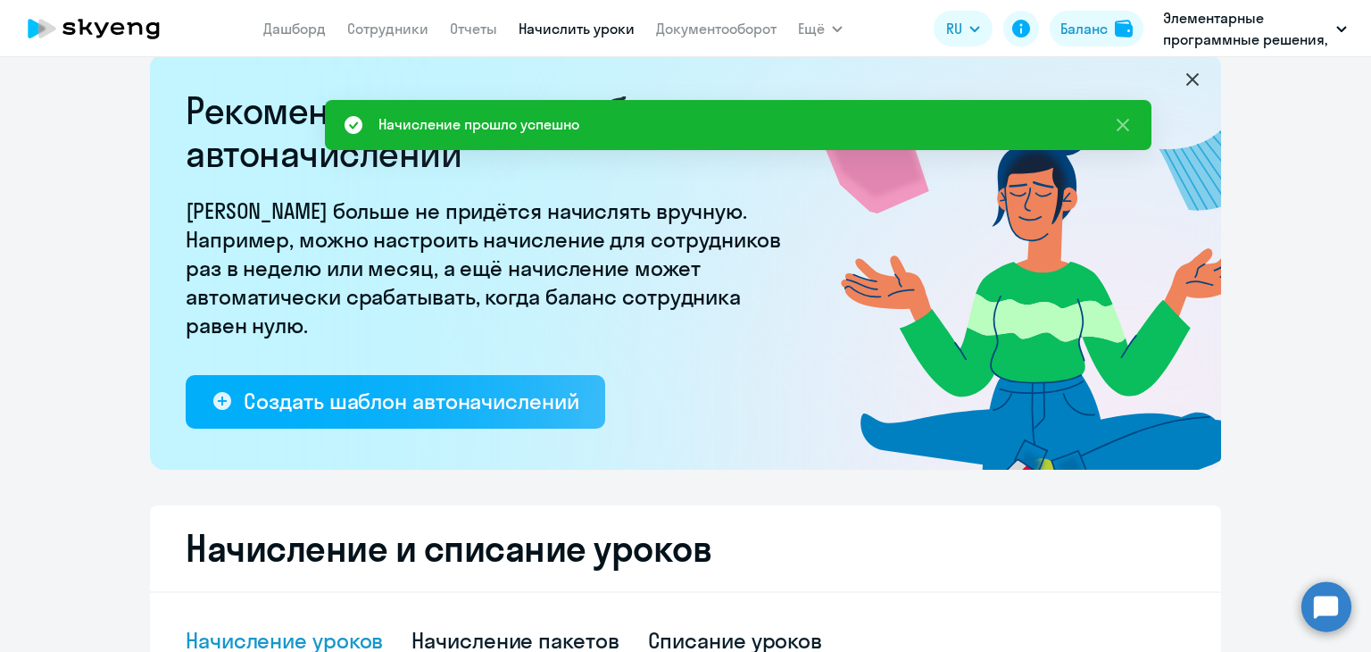
scroll to position [0, 0]
